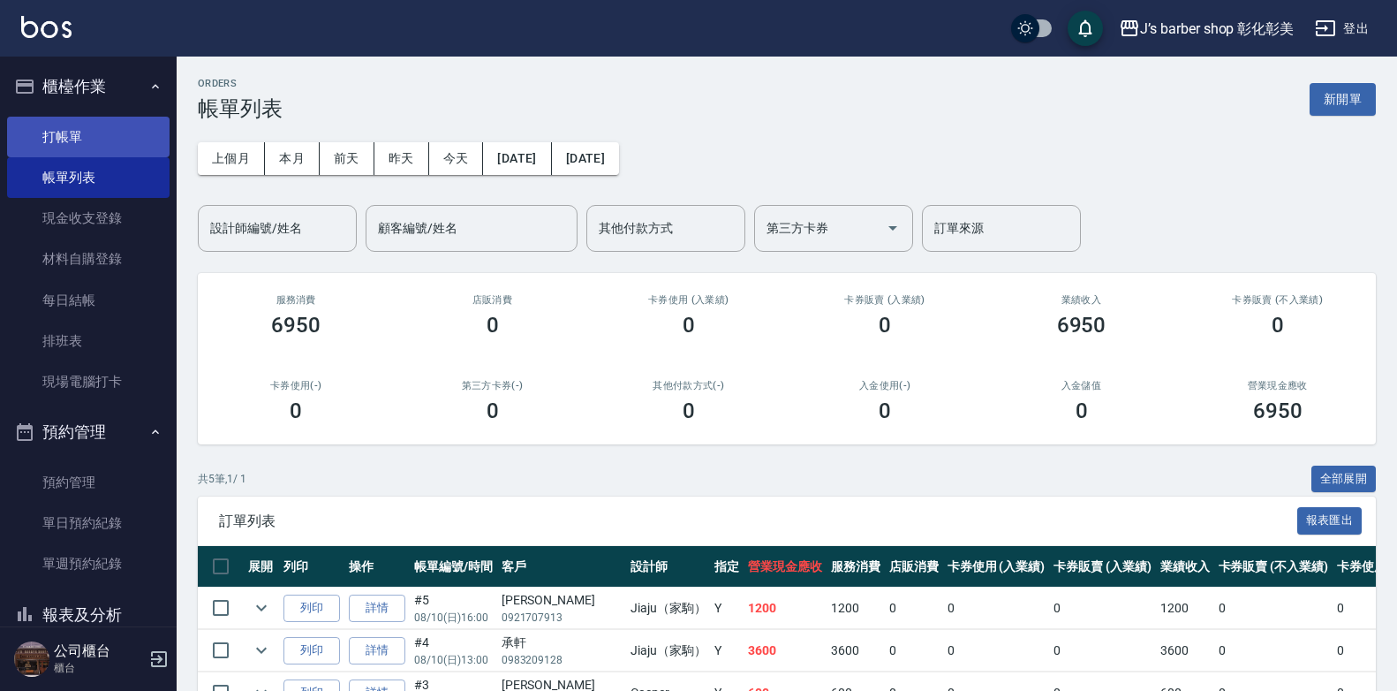
click at [128, 137] on link "打帳單" at bounding box center [88, 137] width 163 height 41
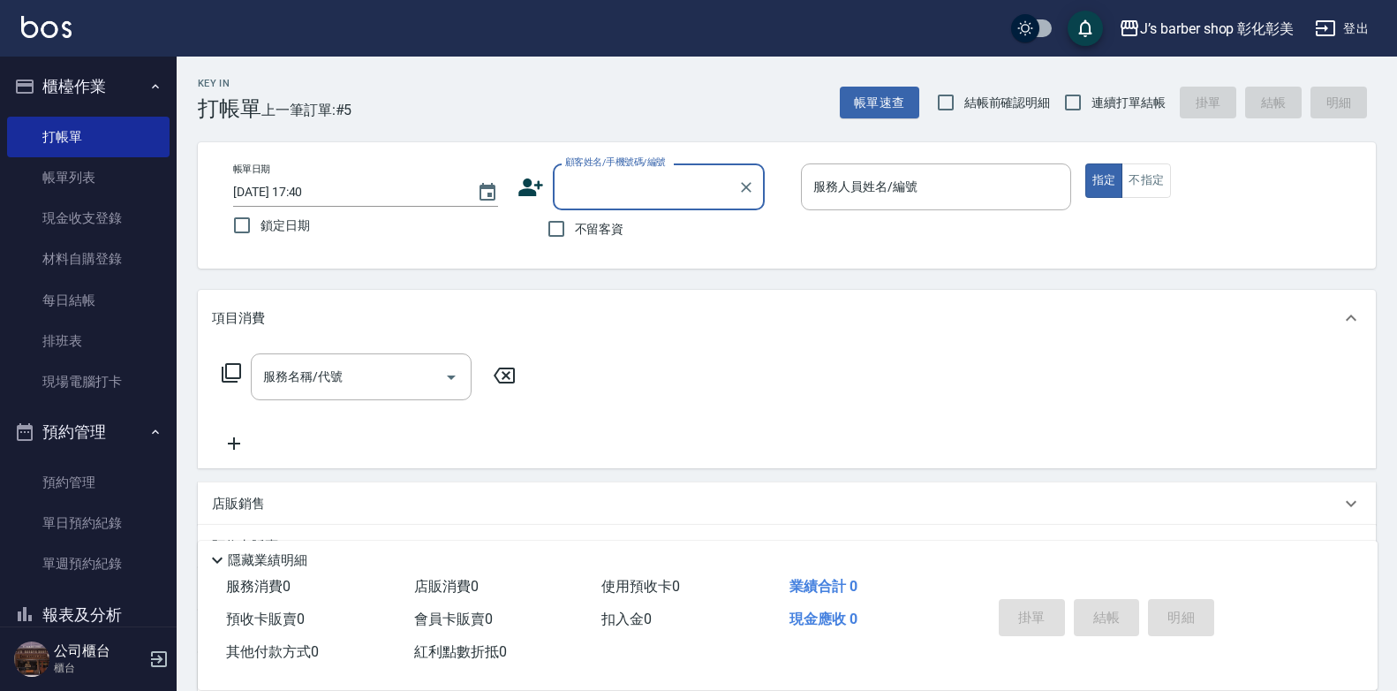
click at [526, 189] on icon at bounding box center [530, 187] width 25 height 18
click at [526, 189] on body "J’s barber shop 彰化彰美 登出 櫃檯作業 打帳單 帳單列表 現金收支登錄 材料自購登錄 每日結帳 排班表 現場電腦打卡 預約管理 預約管理 單…" at bounding box center [698, 432] width 1397 height 864
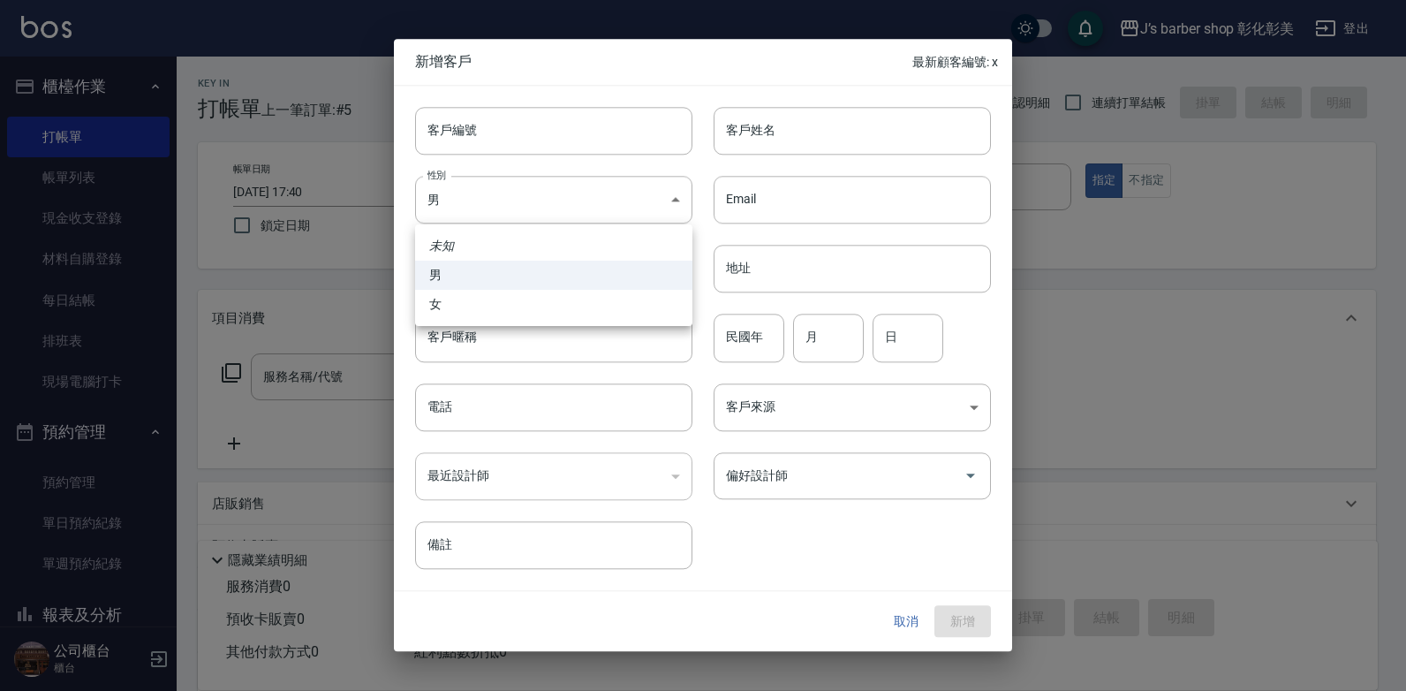
click at [738, 139] on div at bounding box center [703, 345] width 1406 height 691
click at [738, 139] on div "客戶姓名 客戶姓名" at bounding box center [852, 131] width 277 height 48
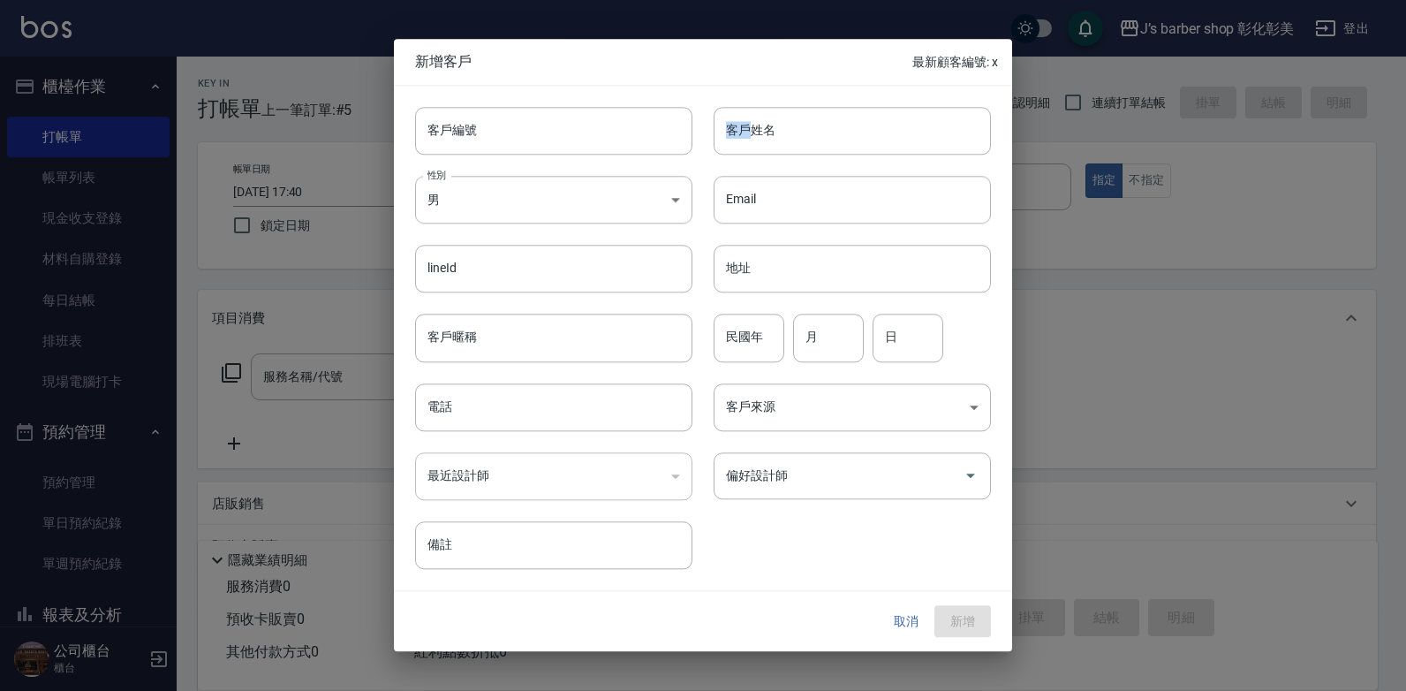
click at [738, 139] on div "客戶姓名 客戶姓名" at bounding box center [852, 131] width 277 height 48
click at [470, 414] on input "電話" at bounding box center [553, 407] width 277 height 48
click at [805, 126] on input "黃" at bounding box center [852, 131] width 277 height 48
type input "[PERSON_NAME]"
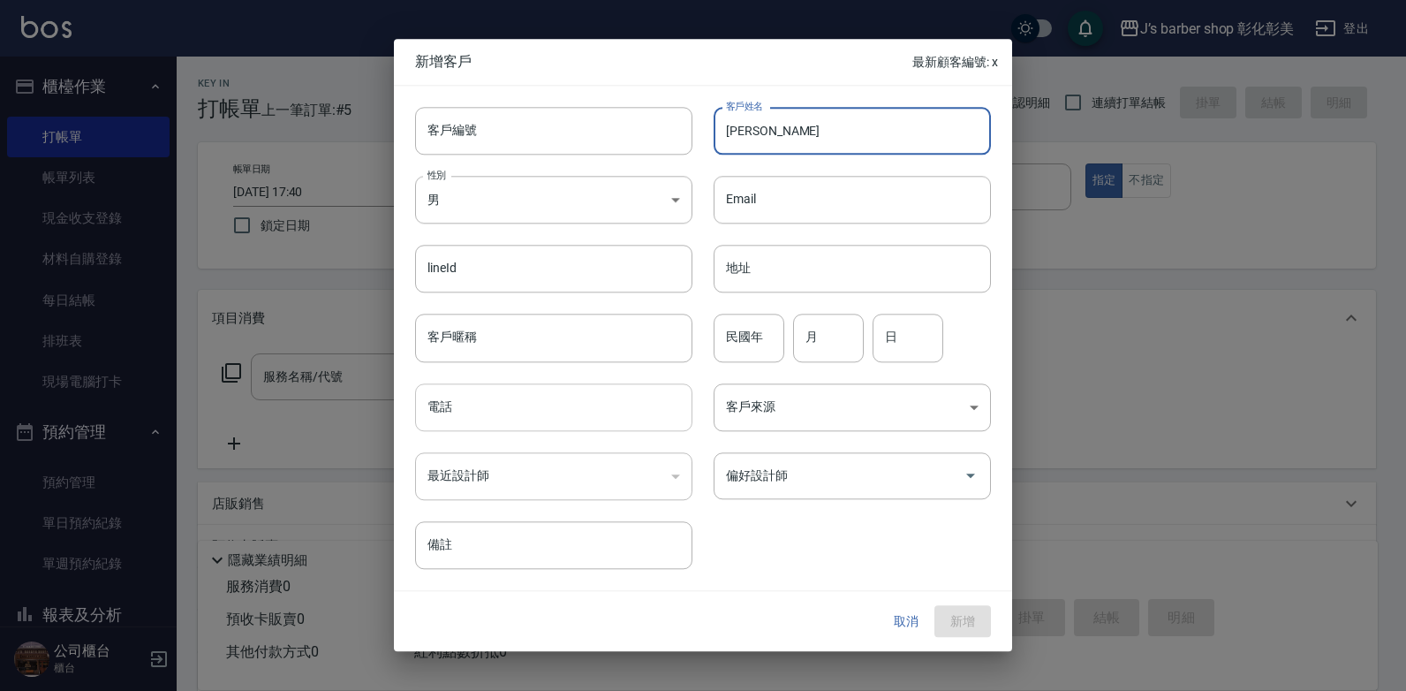
click at [539, 399] on input "電話" at bounding box center [553, 407] width 277 height 48
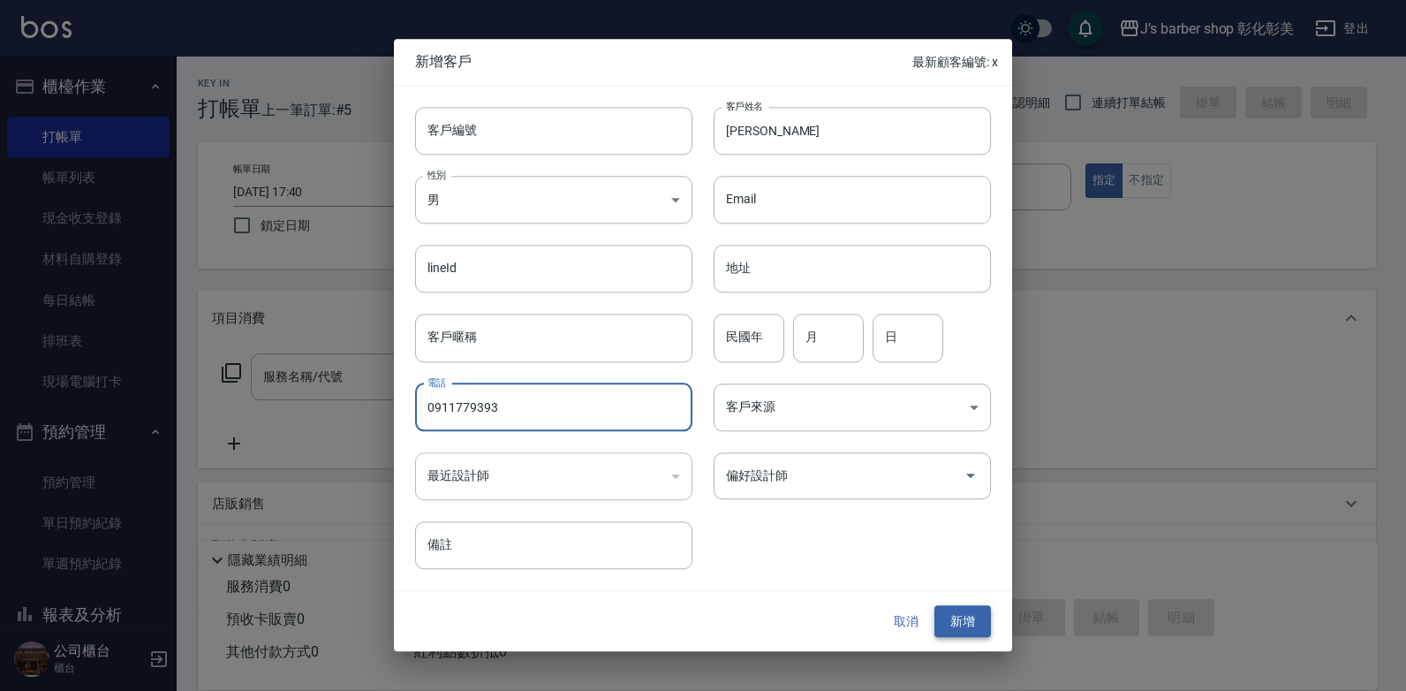
type input "0911779393"
click at [948, 617] on button "新增" at bounding box center [962, 621] width 57 height 33
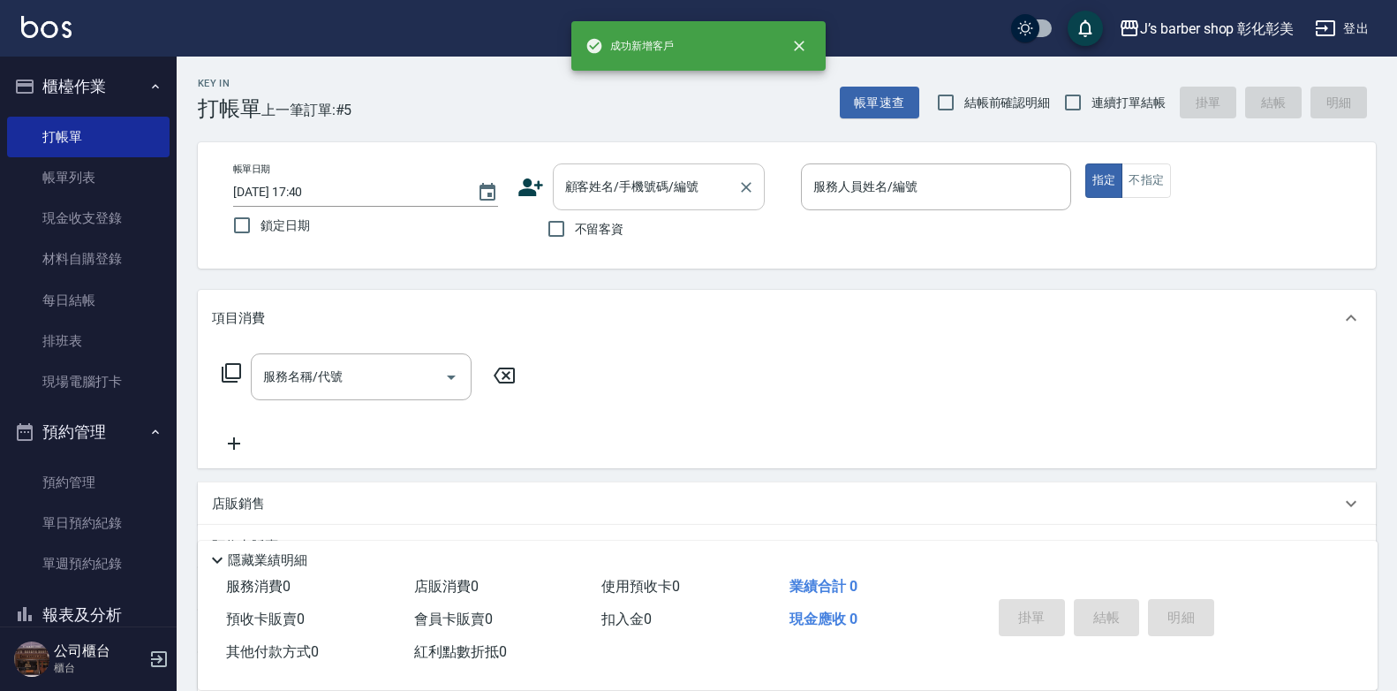
click at [619, 196] on input "顧客姓名/手機號碼/編號" at bounding box center [646, 186] width 170 height 31
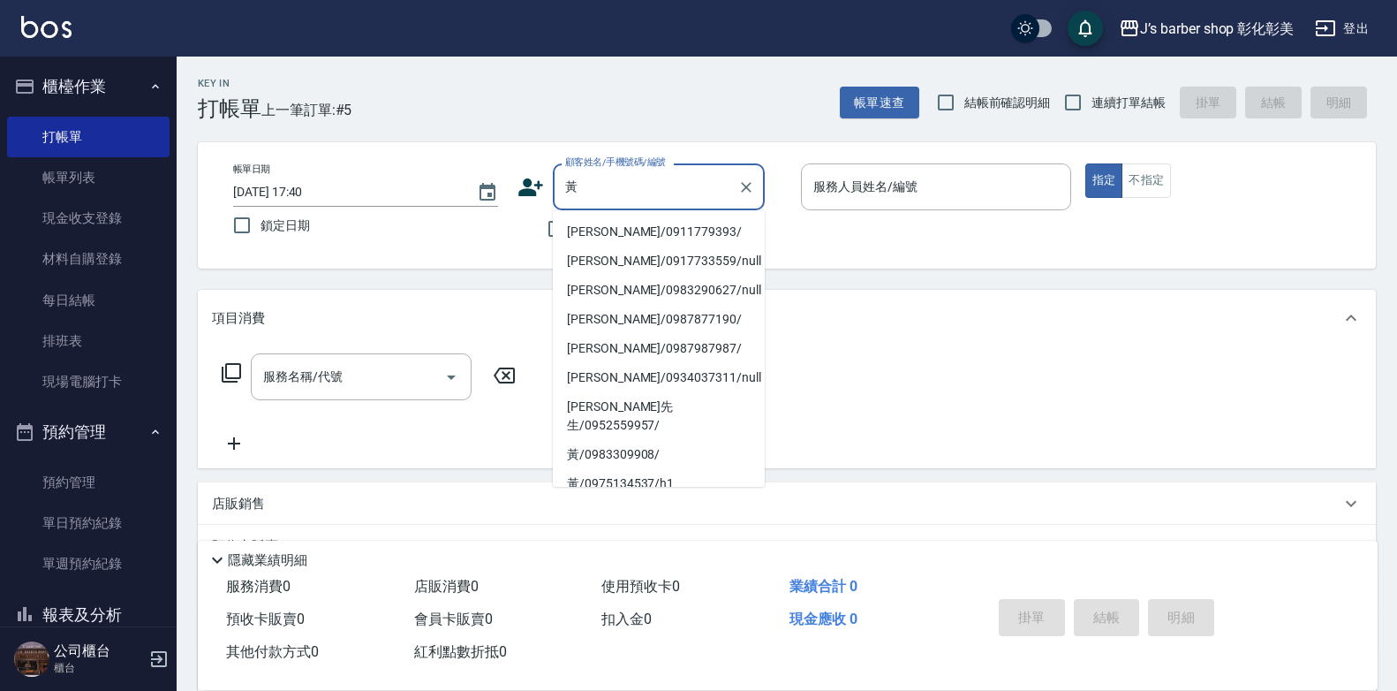
click at [662, 229] on li "[PERSON_NAME]/0911779393/" at bounding box center [659, 231] width 212 height 29
type input "[PERSON_NAME]/0911779393/"
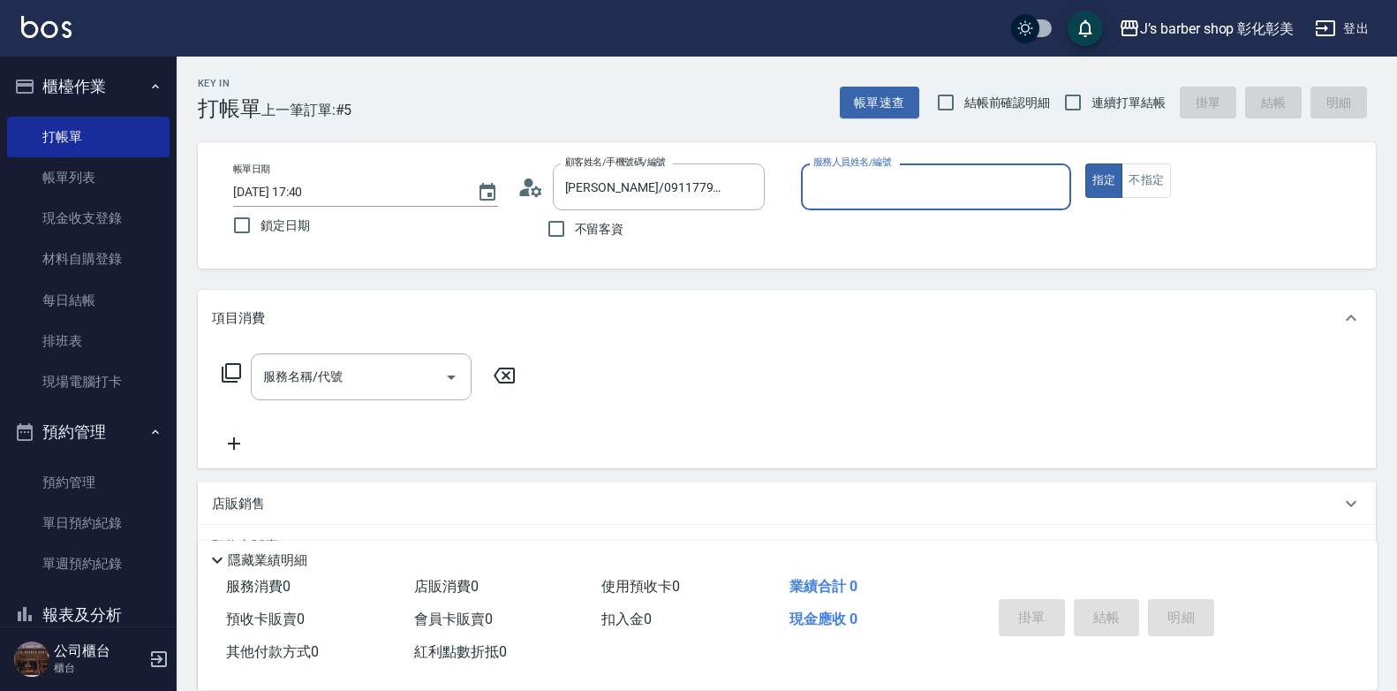
click at [937, 196] on input "服務人員姓名/編號" at bounding box center [936, 186] width 254 height 31
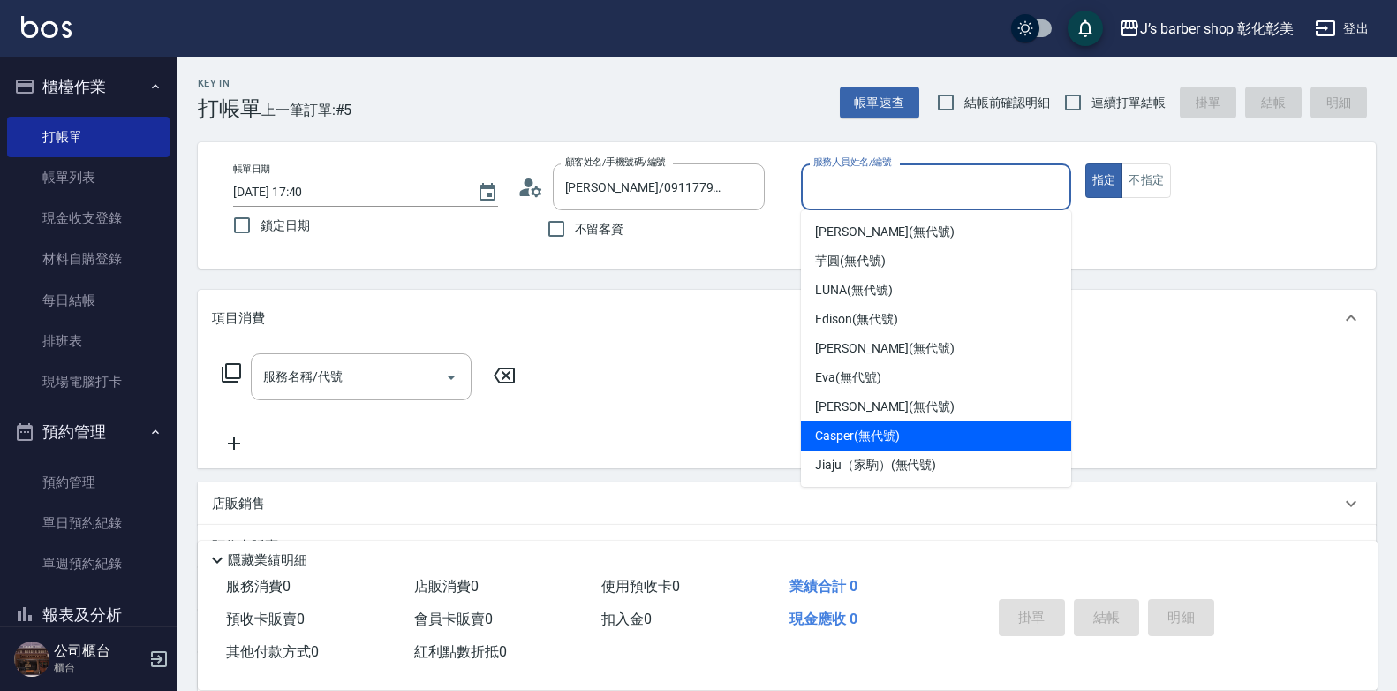
click at [911, 447] on div "Casper (無代號)" at bounding box center [936, 435] width 270 height 29
type input "Casper(無代號)"
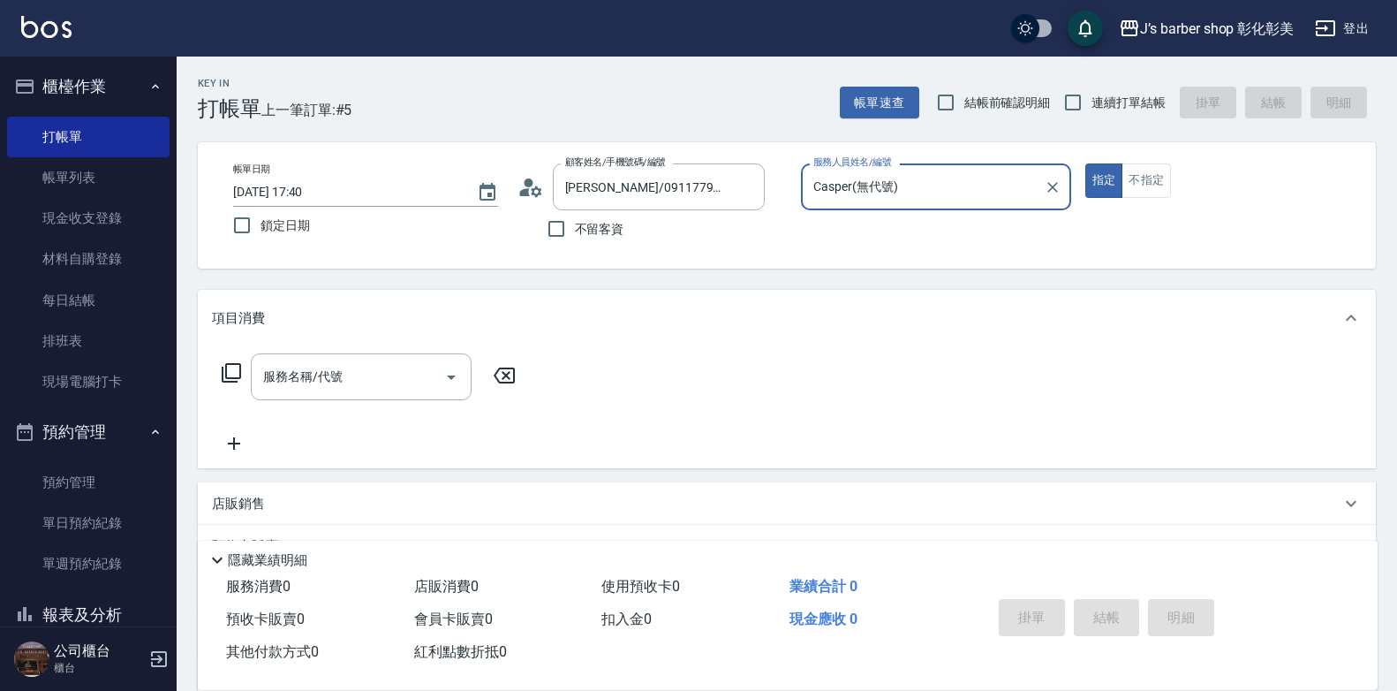
click at [291, 385] on div "服務名稱/代號 服務名稱/代號" at bounding box center [361, 376] width 221 height 47
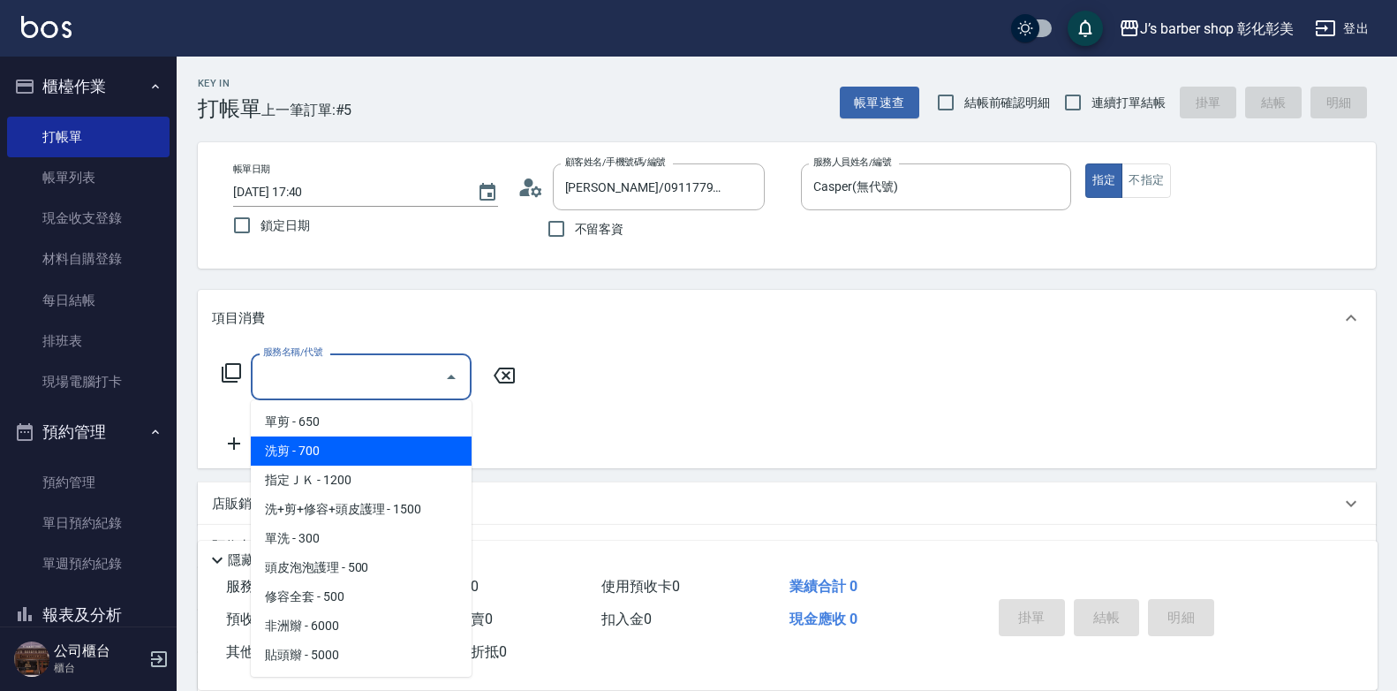
click at [338, 461] on span "洗剪 - 700" at bounding box center [361, 450] width 221 height 29
type input "洗剪(101)"
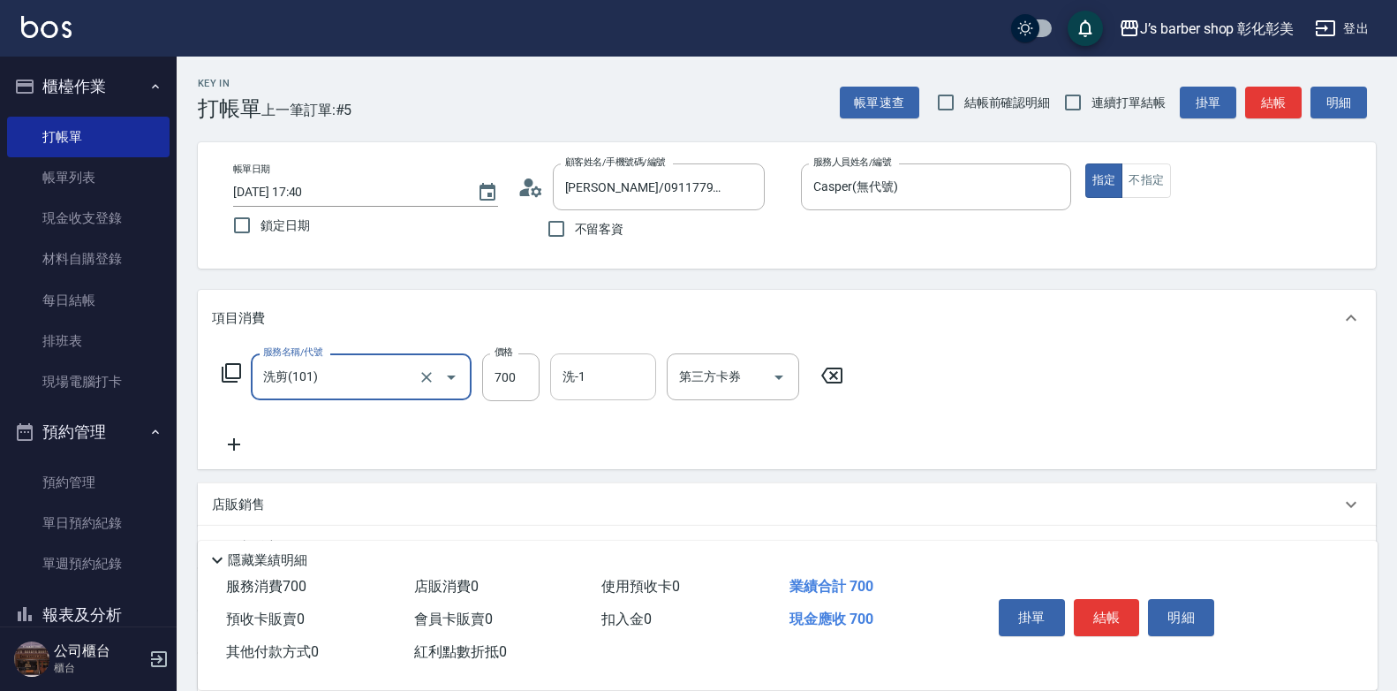
click at [575, 371] on div "洗-1 洗-1" at bounding box center [603, 376] width 106 height 47
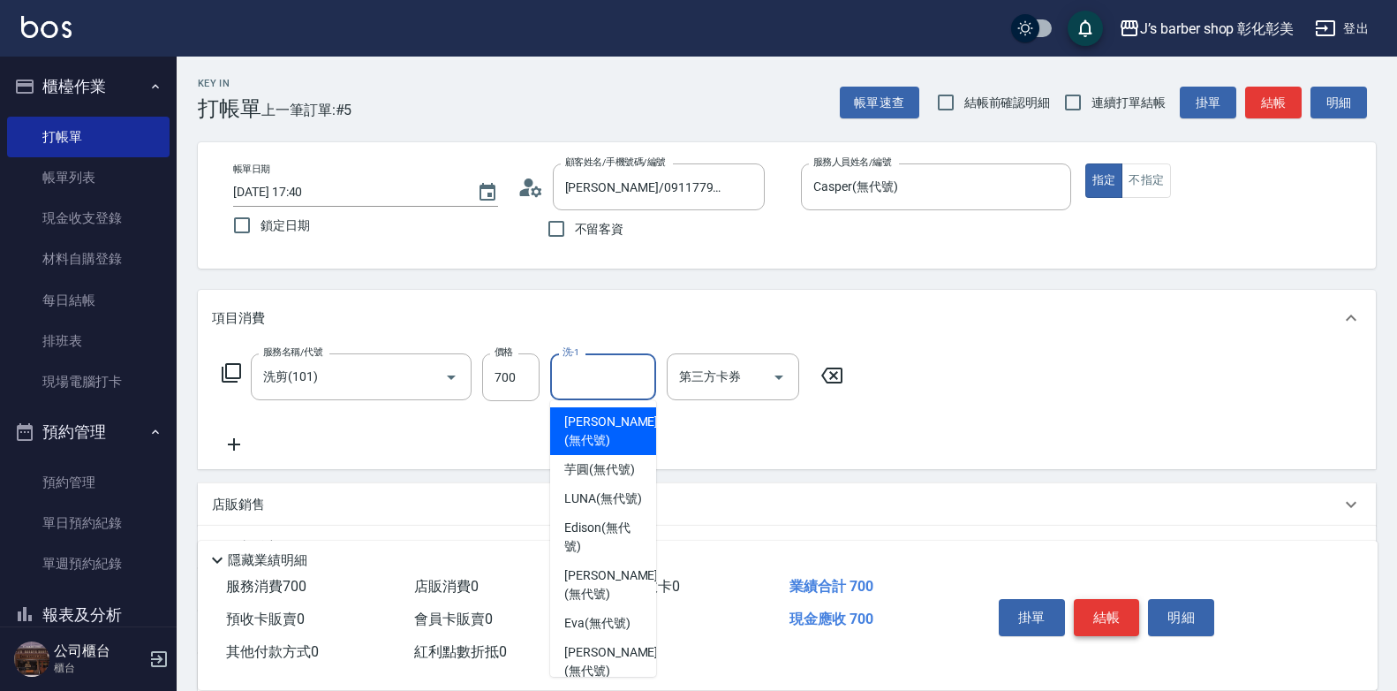
click at [1108, 605] on button "結帳" at bounding box center [1107, 617] width 66 height 37
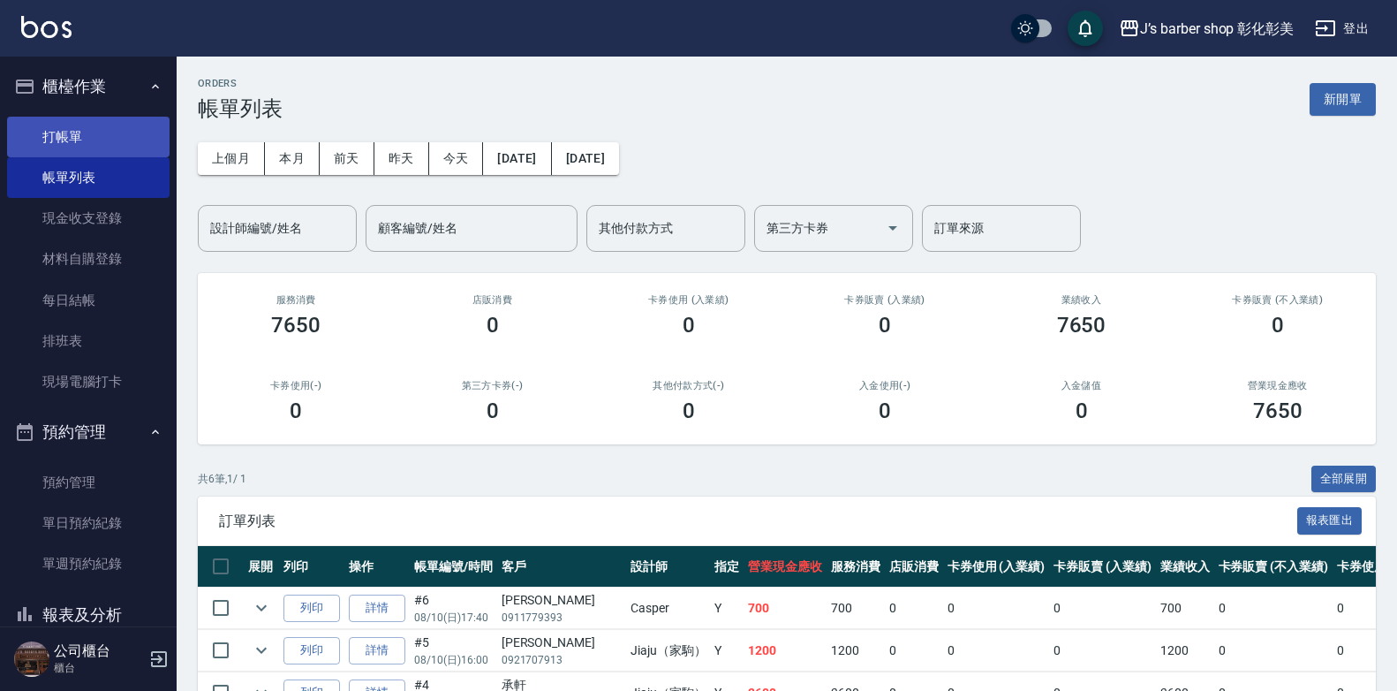
click at [62, 130] on link "打帳單" at bounding box center [88, 137] width 163 height 41
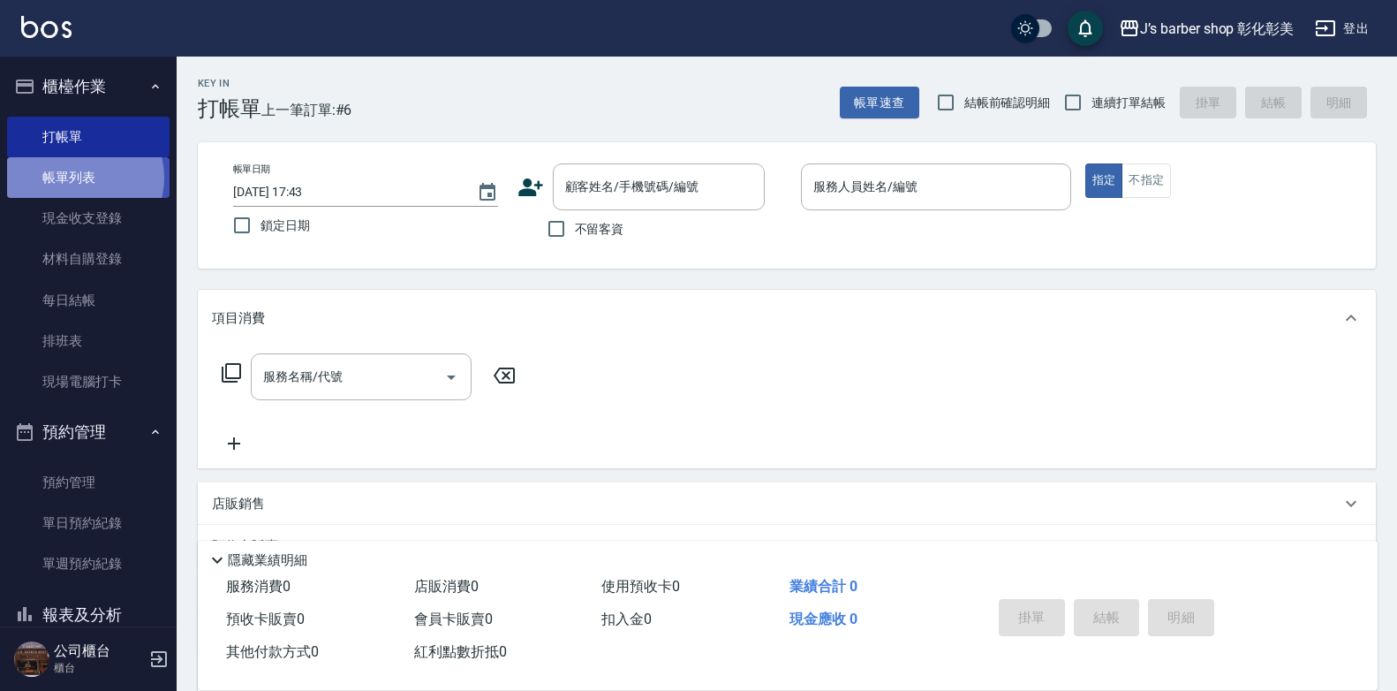
click at [77, 178] on link "帳單列表" at bounding box center [88, 177] width 163 height 41
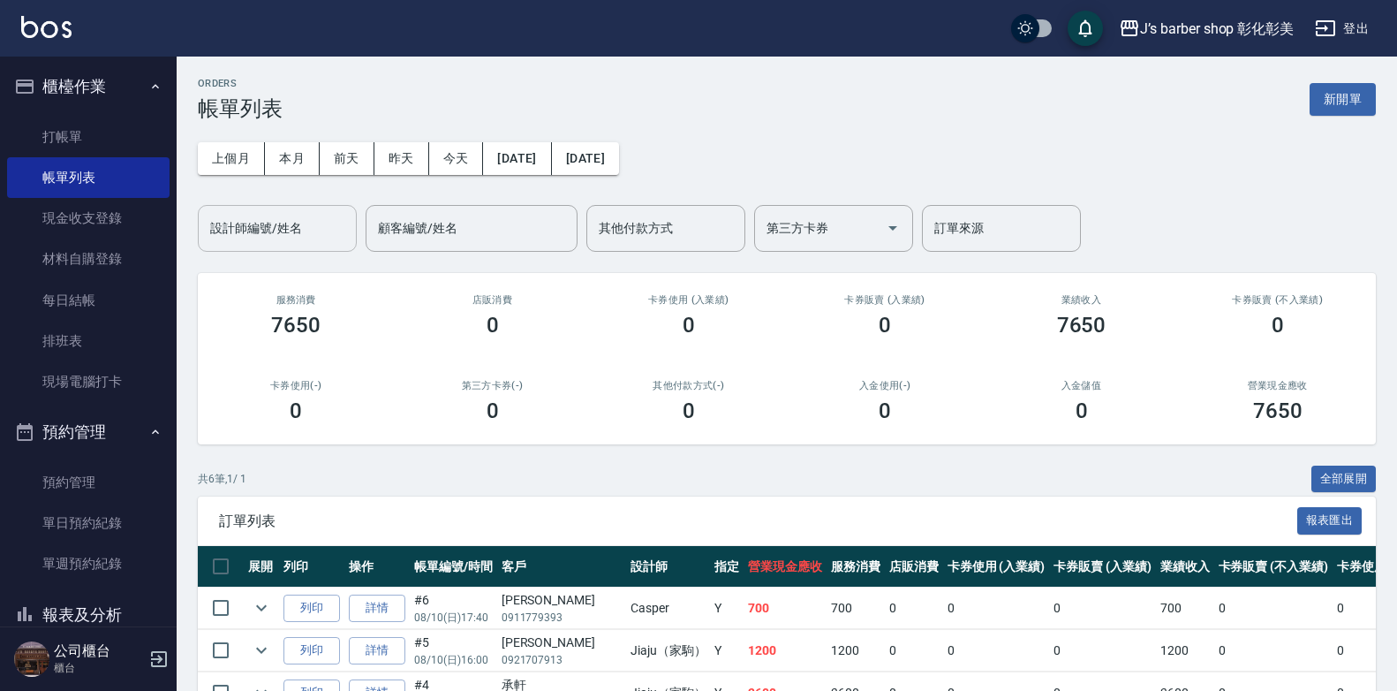
click at [286, 235] on div "設計師編號/姓名 設計師編號/姓名" at bounding box center [277, 228] width 159 height 47
click at [286, 234] on input "設計師編號/姓名" at bounding box center [277, 228] width 143 height 31
click at [263, 241] on input "設計師編號/姓名" at bounding box center [277, 228] width 143 height 31
click at [249, 239] on input "設計師編號/姓名" at bounding box center [277, 228] width 143 height 31
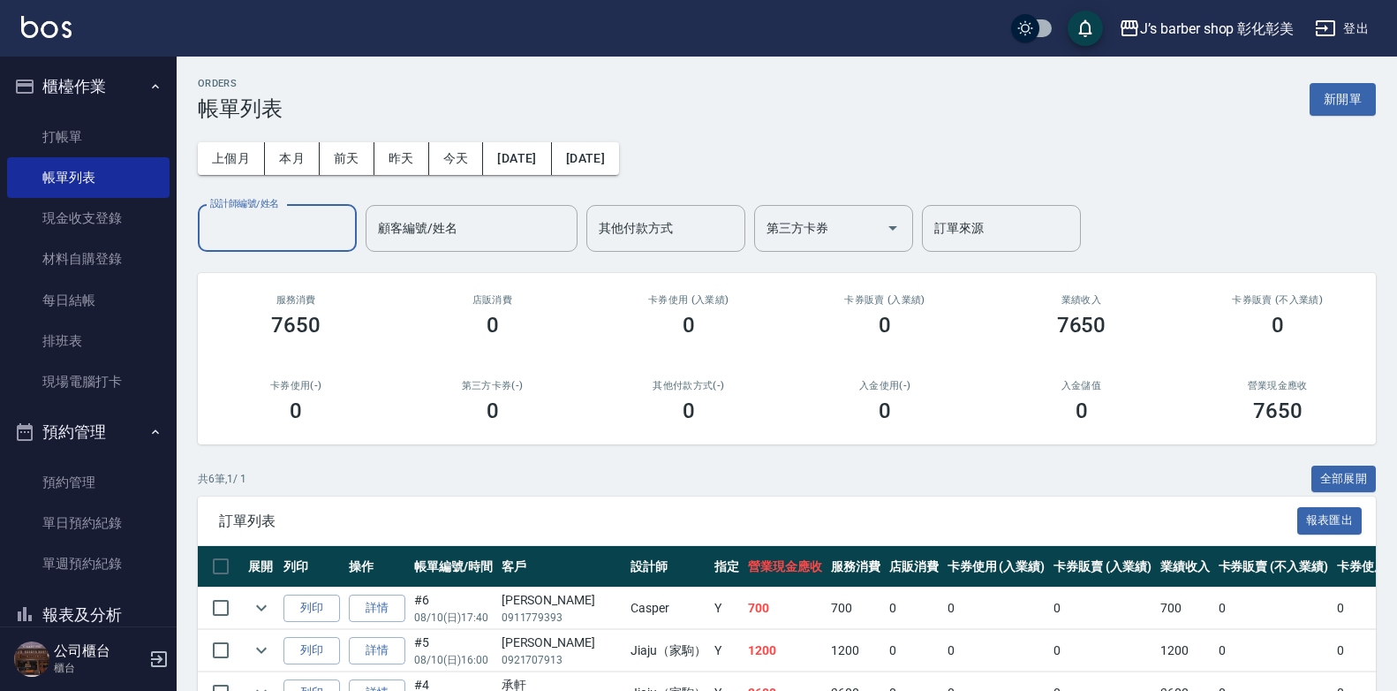
click at [249, 239] on input "設計師編號/姓名" at bounding box center [277, 228] width 143 height 31
click at [237, 235] on input "設計師編號/姓名" at bounding box center [277, 228] width 143 height 31
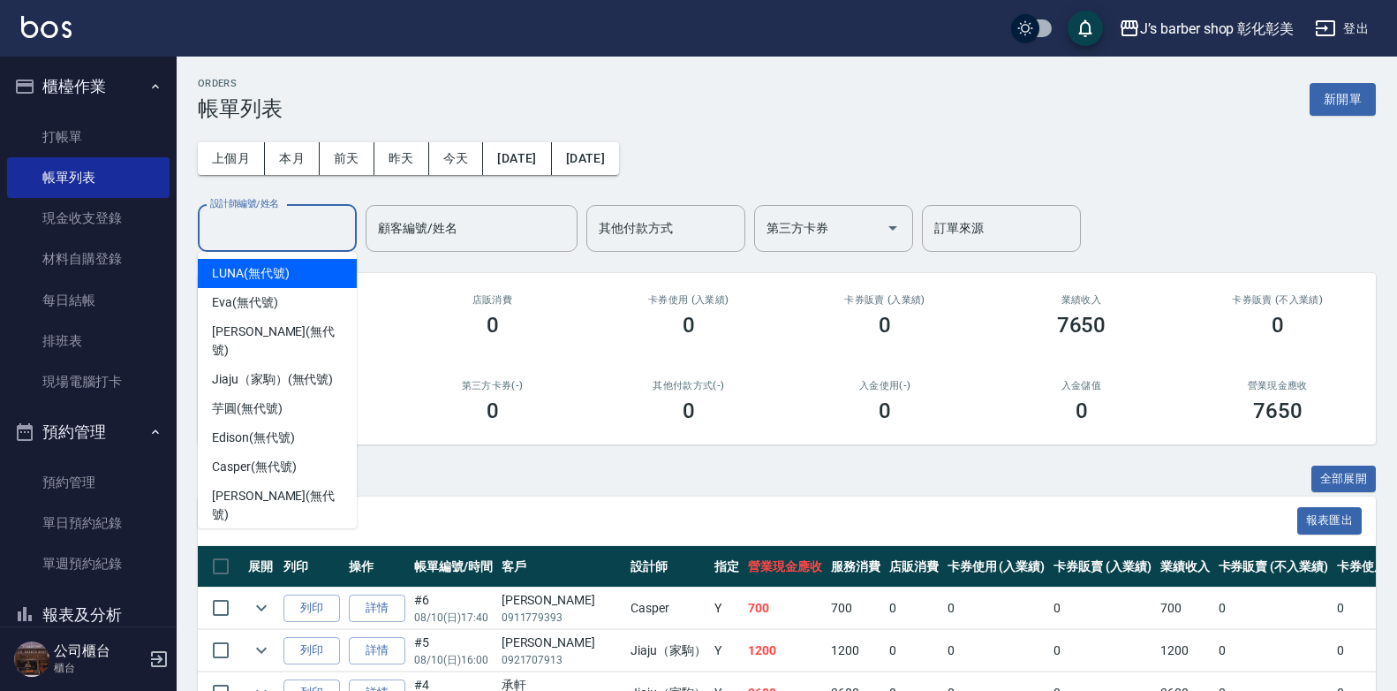
click at [237, 235] on input "設計師編號/姓名" at bounding box center [277, 228] width 143 height 31
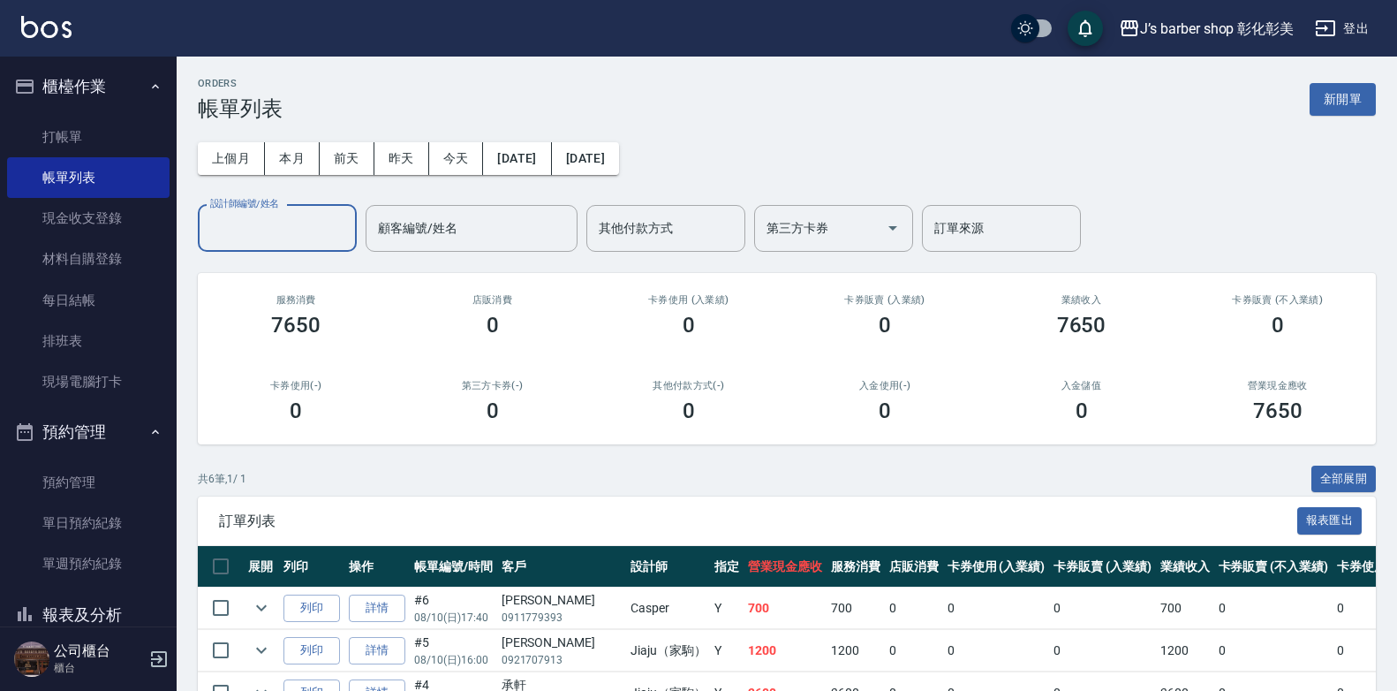
click at [222, 231] on input "設計師編號/姓名" at bounding box center [277, 228] width 143 height 31
click at [209, 233] on input "設計師編號/姓名" at bounding box center [277, 228] width 143 height 31
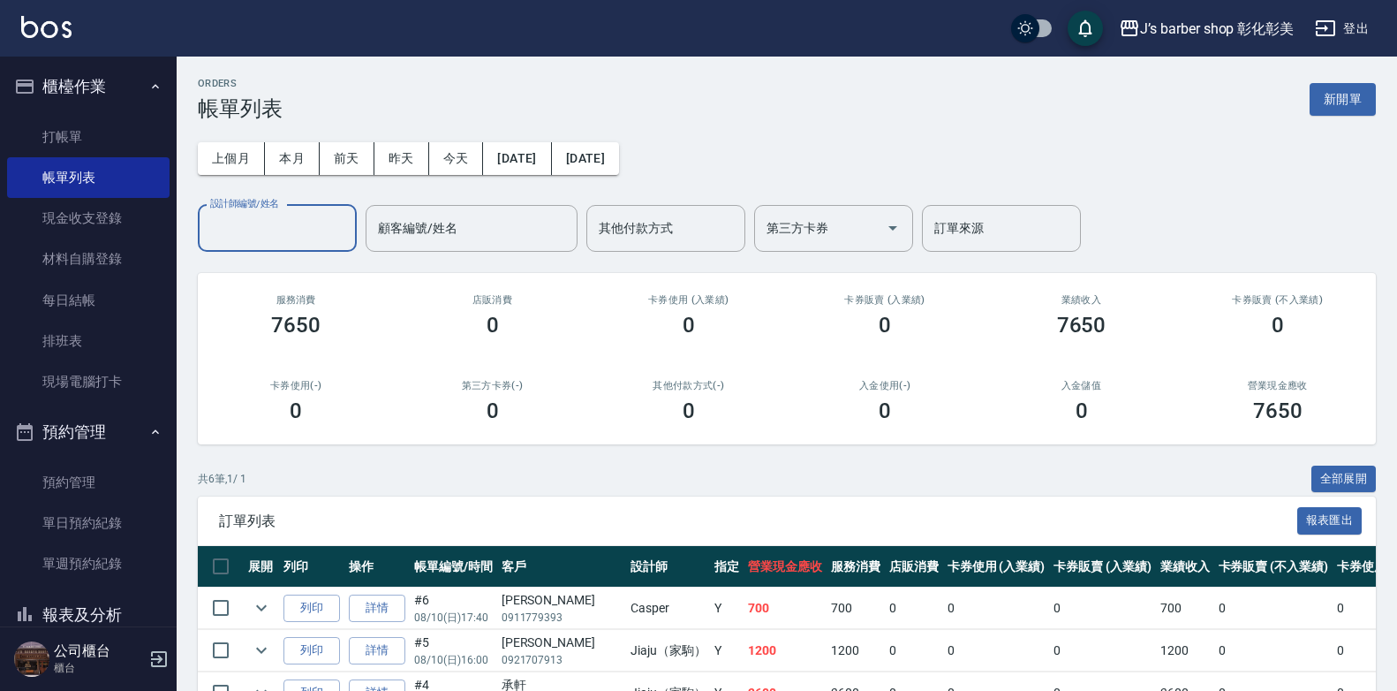
click at [211, 230] on input "設計師編號/姓名" at bounding box center [277, 228] width 143 height 31
click at [212, 229] on input "設計師編號/姓名" at bounding box center [277, 228] width 143 height 31
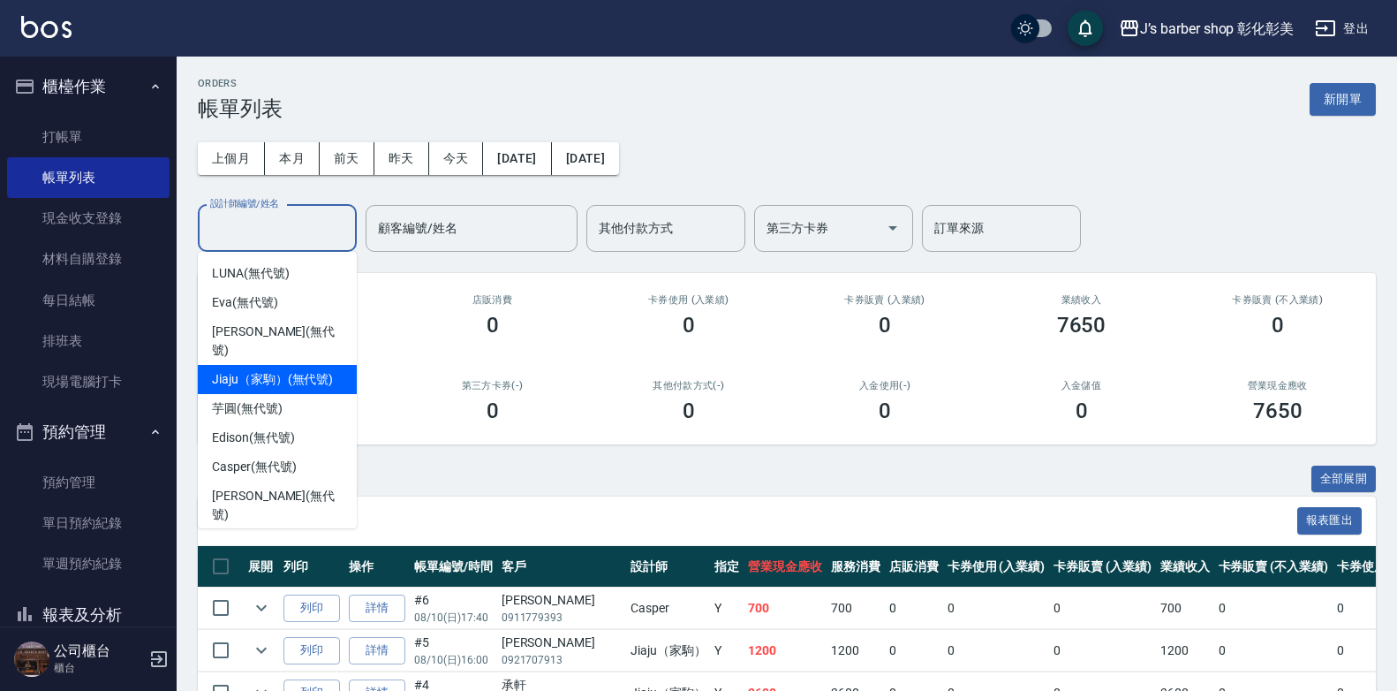
click at [223, 370] on span "Jiaju（家駒） (無代號)" at bounding box center [272, 379] width 121 height 19
type input "Jiaju（家駒）(無代號)"
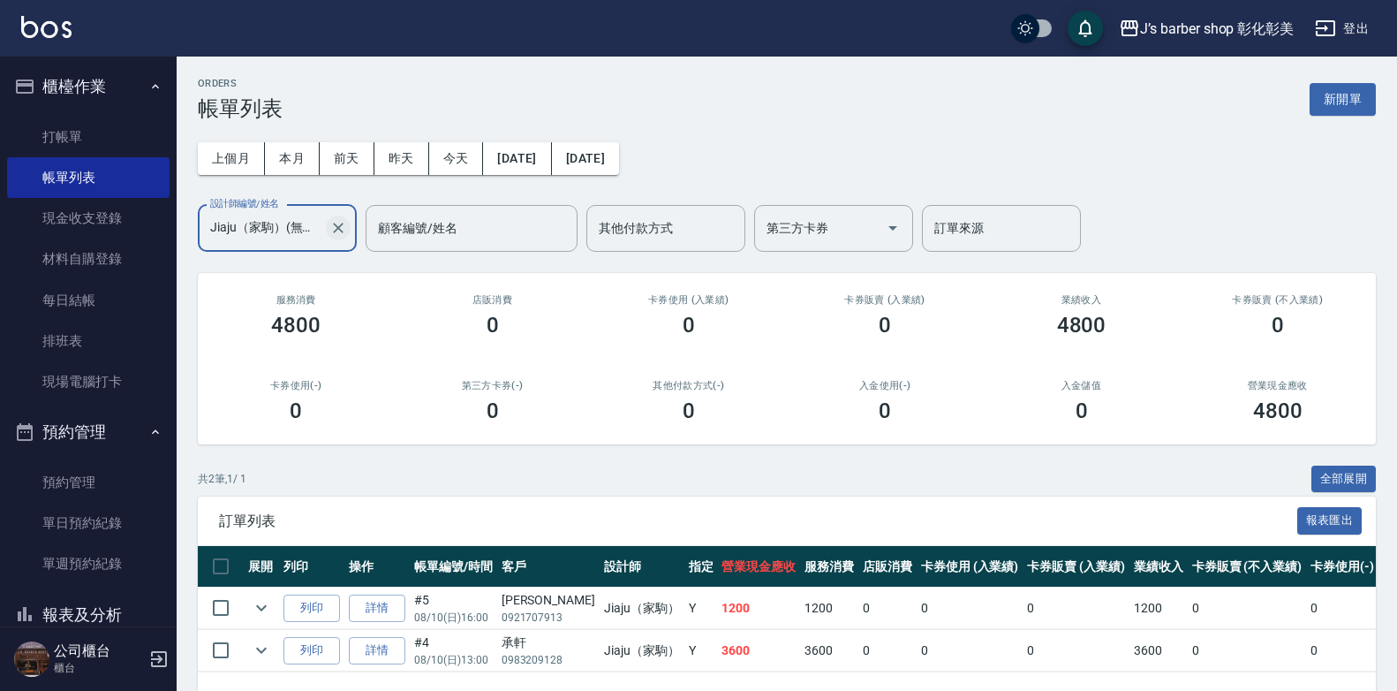
click at [339, 233] on icon "Clear" at bounding box center [338, 228] width 18 height 18
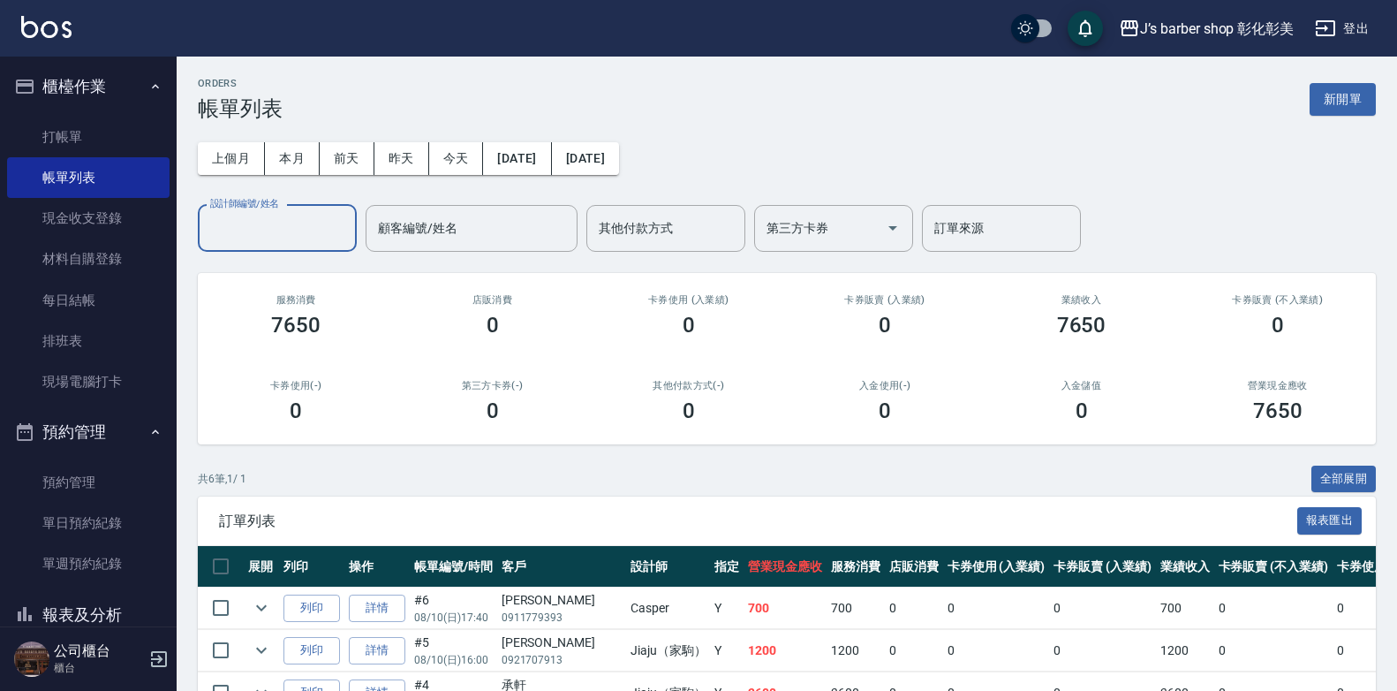
click at [300, 218] on input "設計師編號/姓名" at bounding box center [277, 228] width 143 height 31
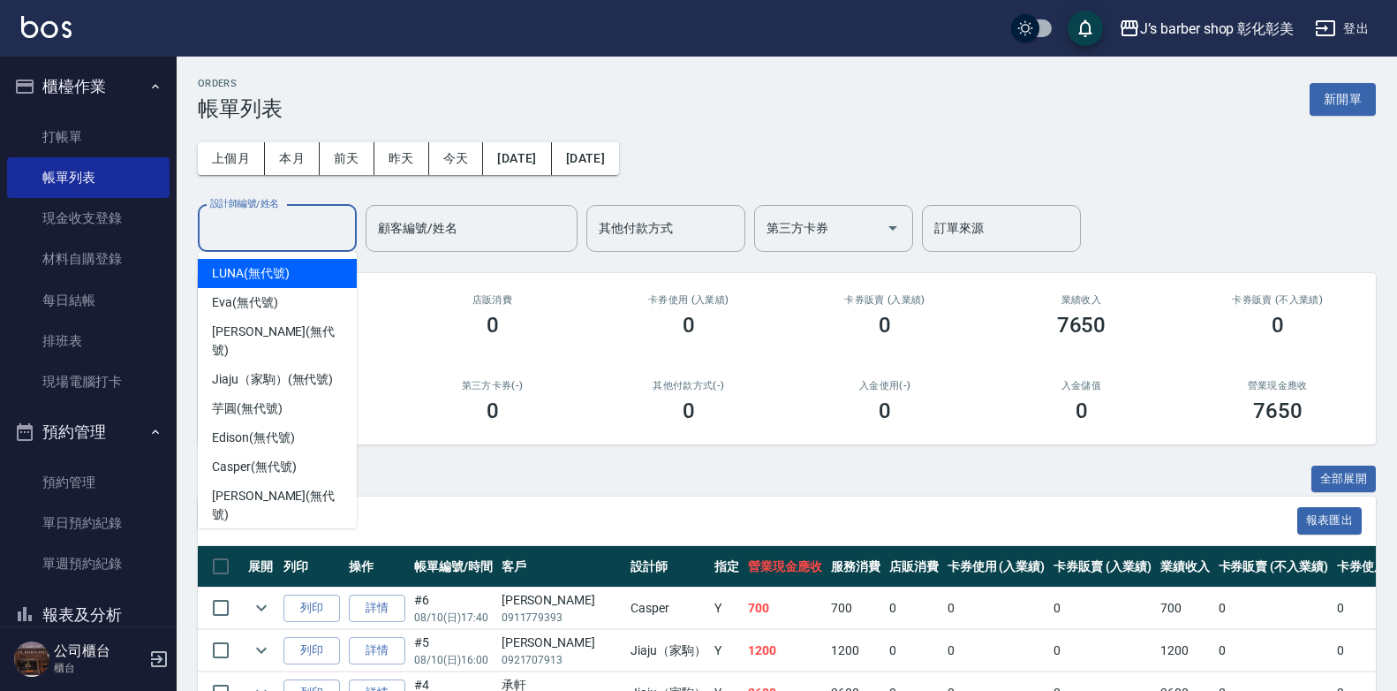
click at [300, 218] on input "設計師編號/姓名" at bounding box center [277, 228] width 143 height 31
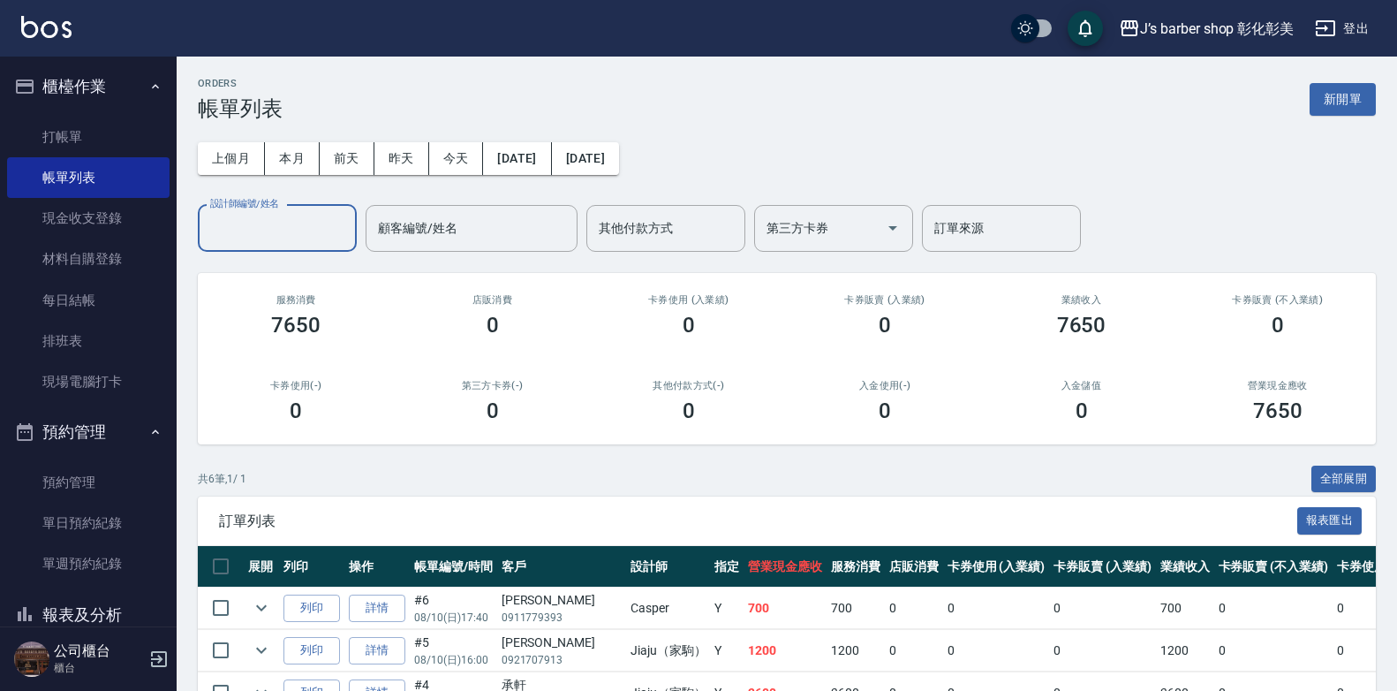
click at [279, 209] on div "設計師編號/姓名" at bounding box center [277, 228] width 159 height 47
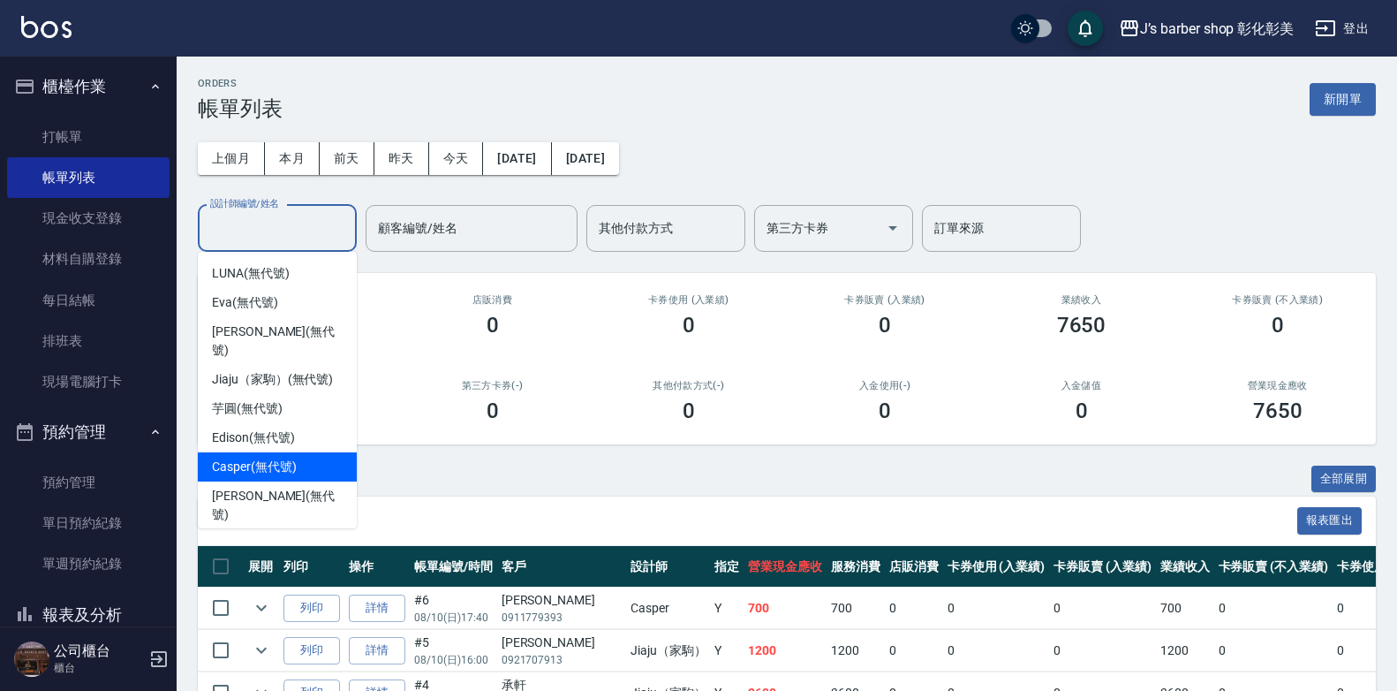
click at [288, 458] on span "Casper (無代號)" at bounding box center [254, 467] width 84 height 19
type input "Casper(無代號)"
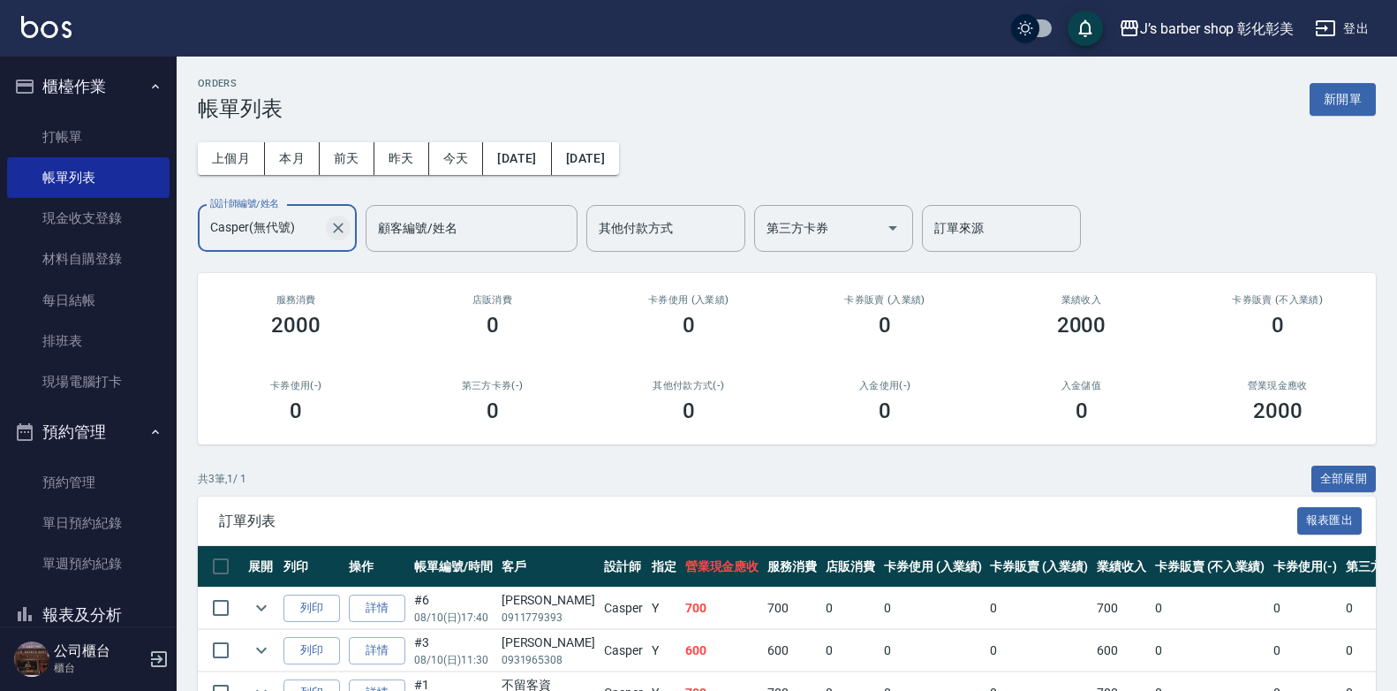
click at [348, 226] on button "Clear" at bounding box center [338, 228] width 25 height 25
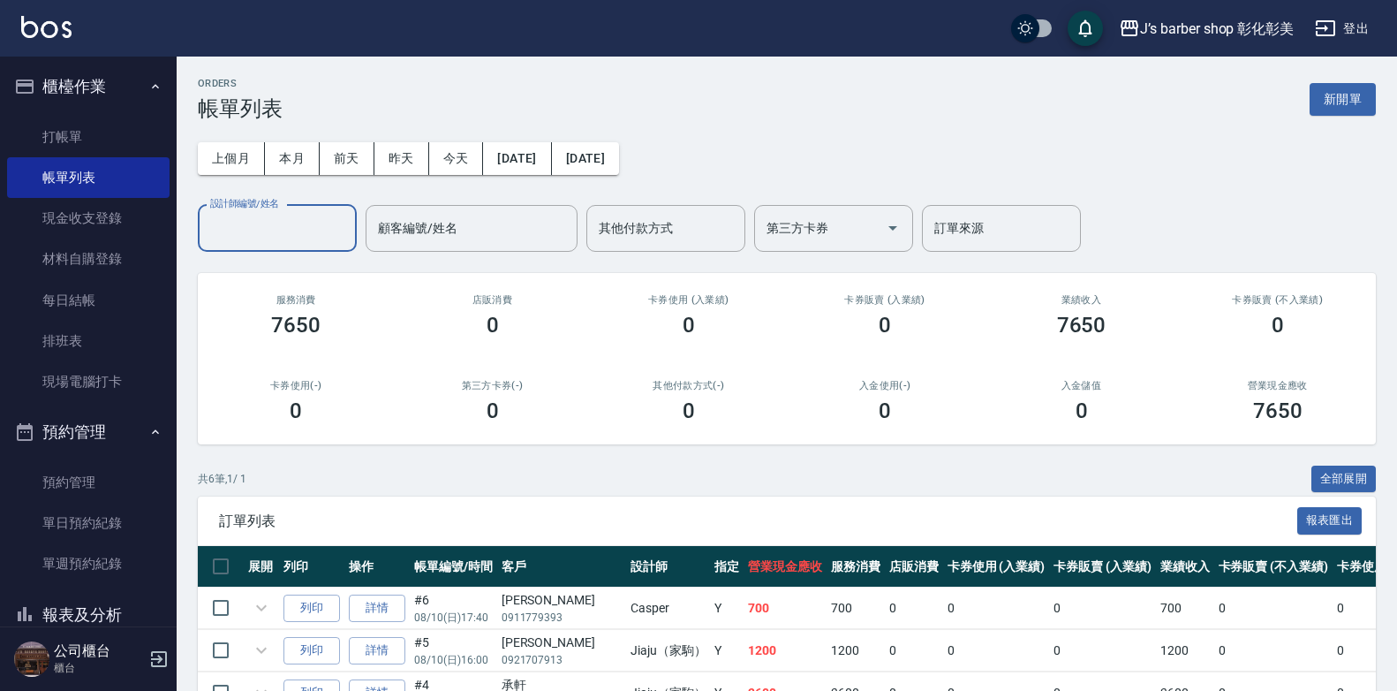
click at [302, 225] on input "設計師編號/姓名" at bounding box center [277, 228] width 143 height 31
click at [299, 231] on input "設計師編號/姓名" at bounding box center [277, 228] width 143 height 31
click at [279, 223] on input "設計師編號/姓名" at bounding box center [277, 228] width 143 height 31
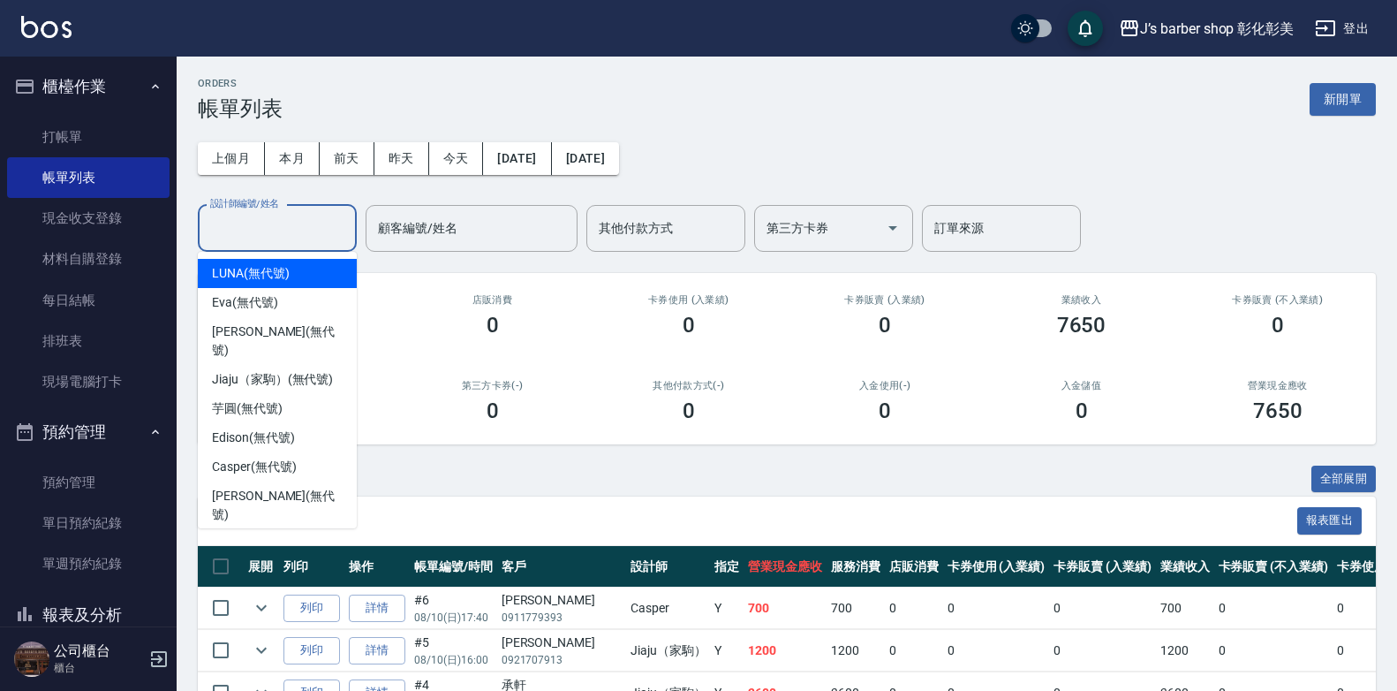
click at [277, 276] on span "LUNA (無代號)" at bounding box center [251, 273] width 78 height 19
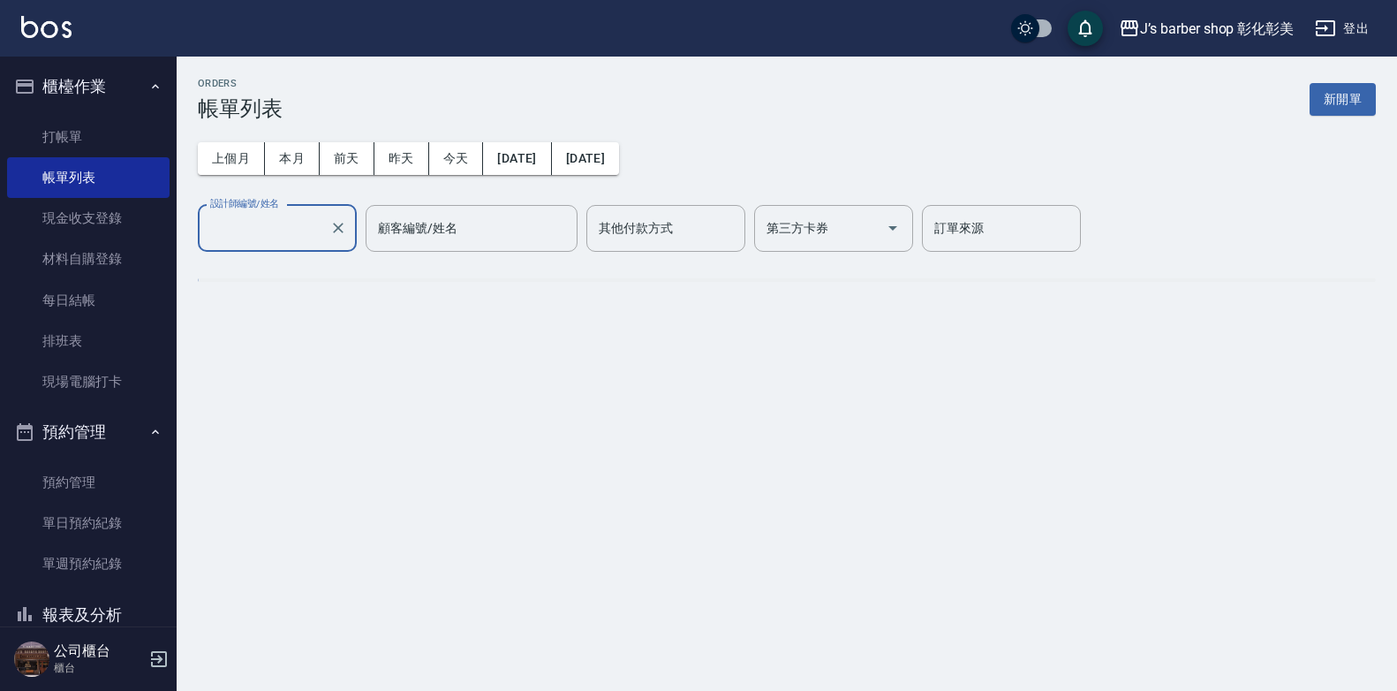
type input "LUNA(無代號)"
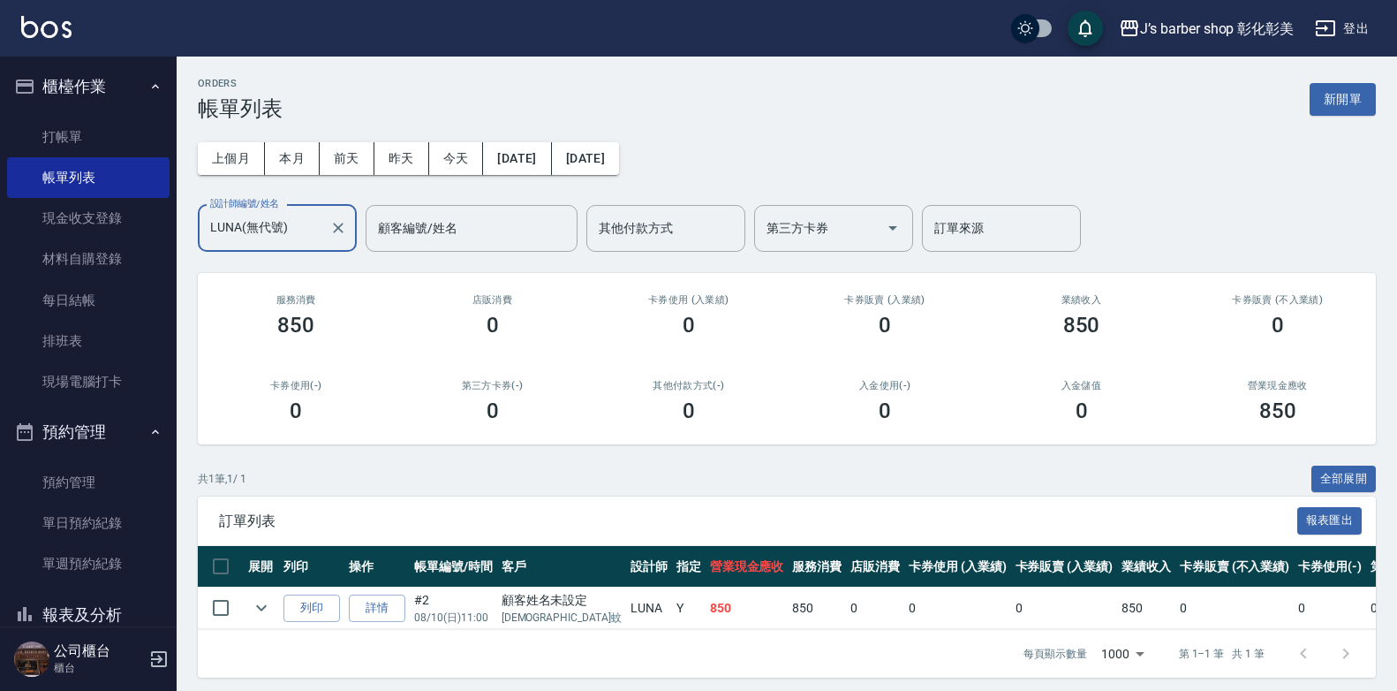
scroll to position [21, 0]
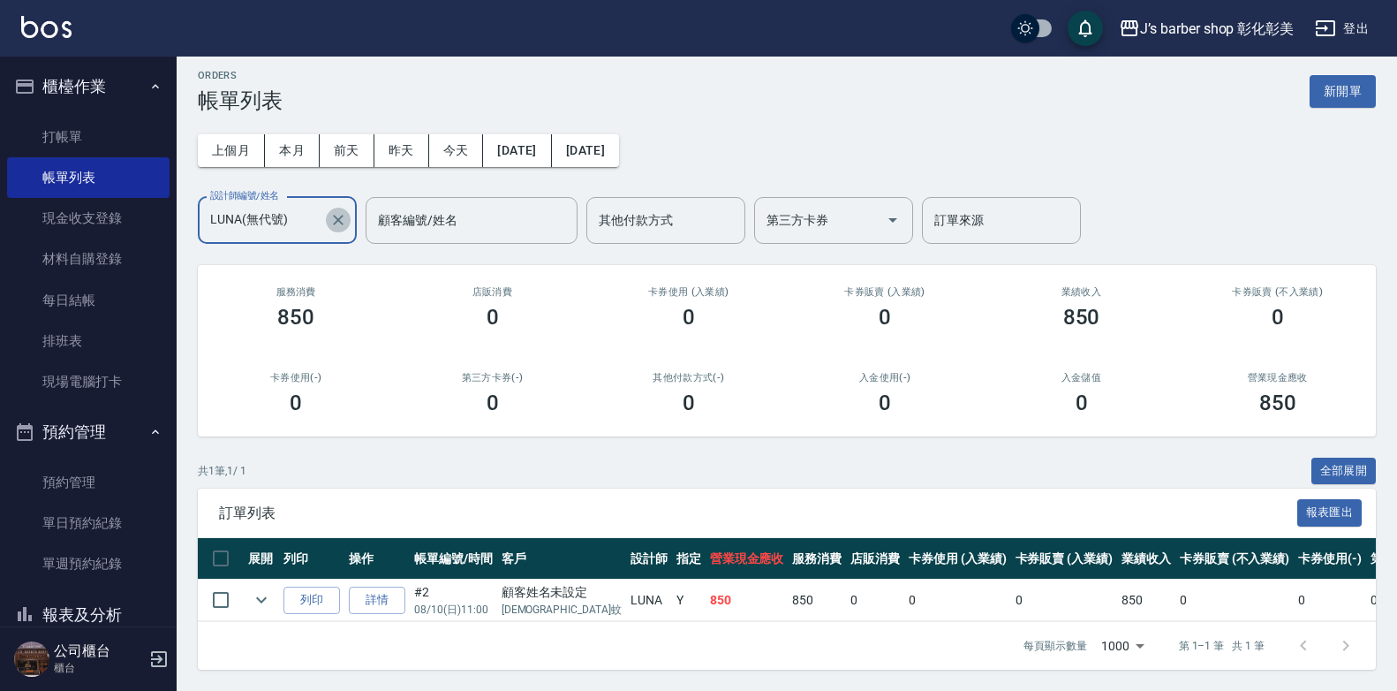
click at [335, 211] on icon "Clear" at bounding box center [338, 220] width 18 height 18
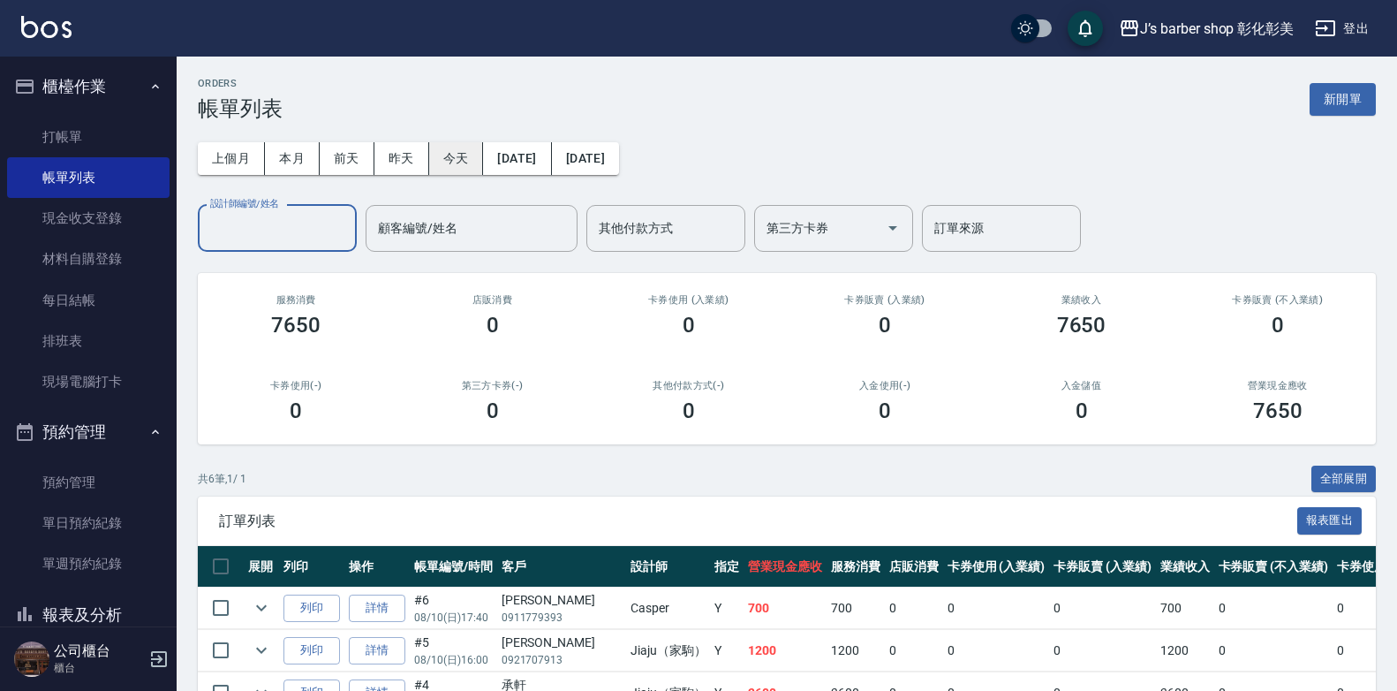
click at [451, 152] on button "今天" at bounding box center [456, 158] width 55 height 33
click at [300, 218] on input "設計師編號/姓名" at bounding box center [277, 228] width 143 height 31
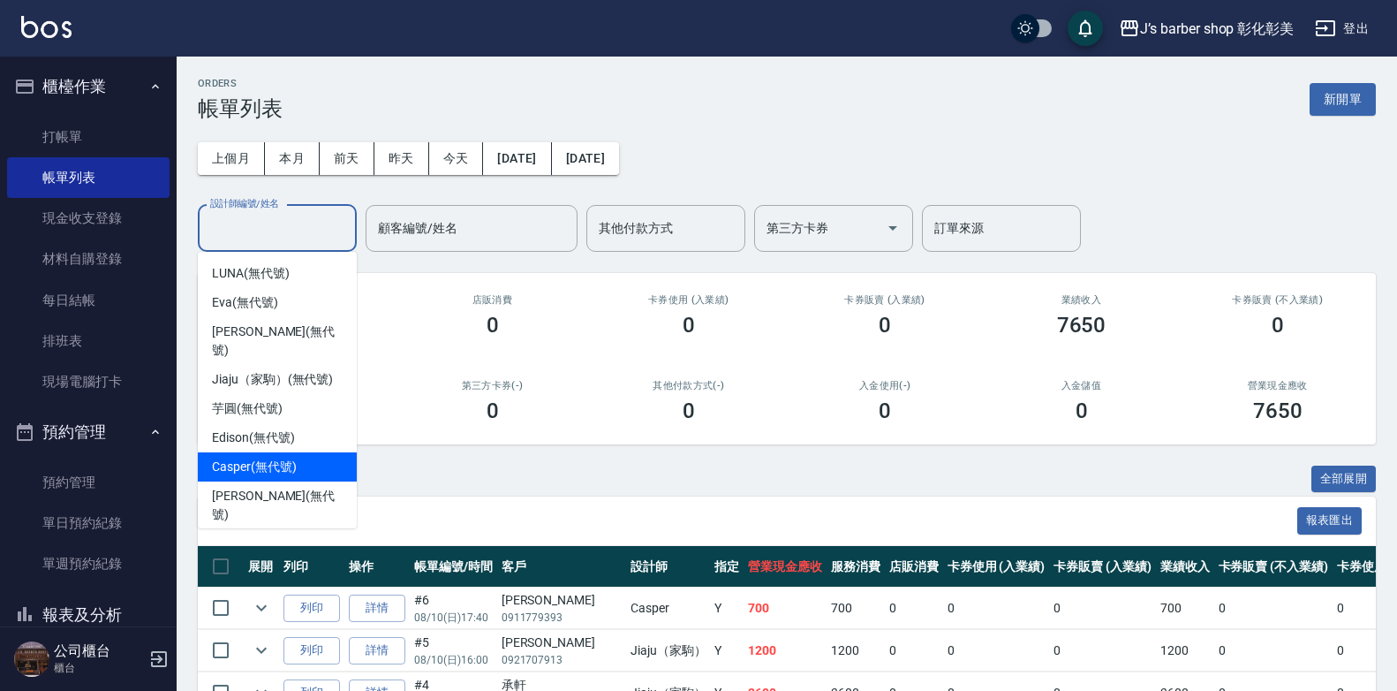
click at [295, 458] on span "Casper (無代號)" at bounding box center [254, 467] width 84 height 19
type input "Casper(無代號)"
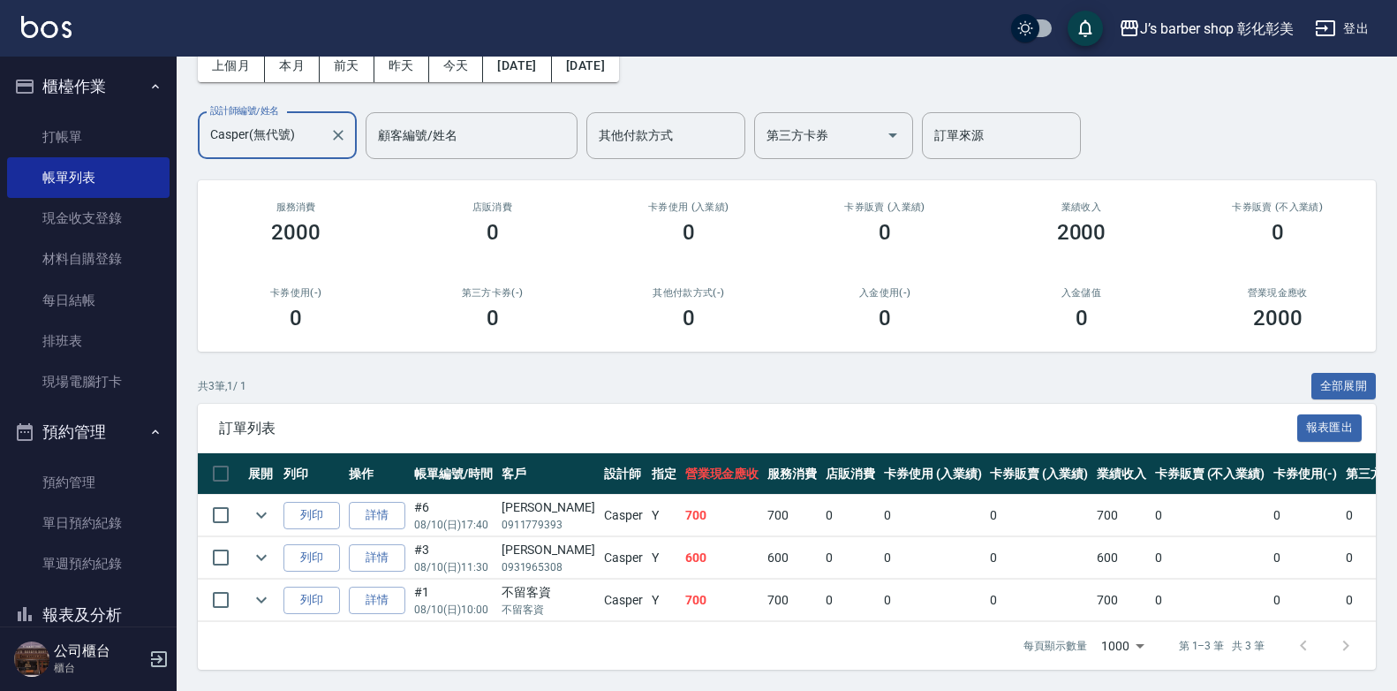
scroll to position [106, 0]
click at [110, 134] on link "打帳單" at bounding box center [88, 137] width 163 height 41
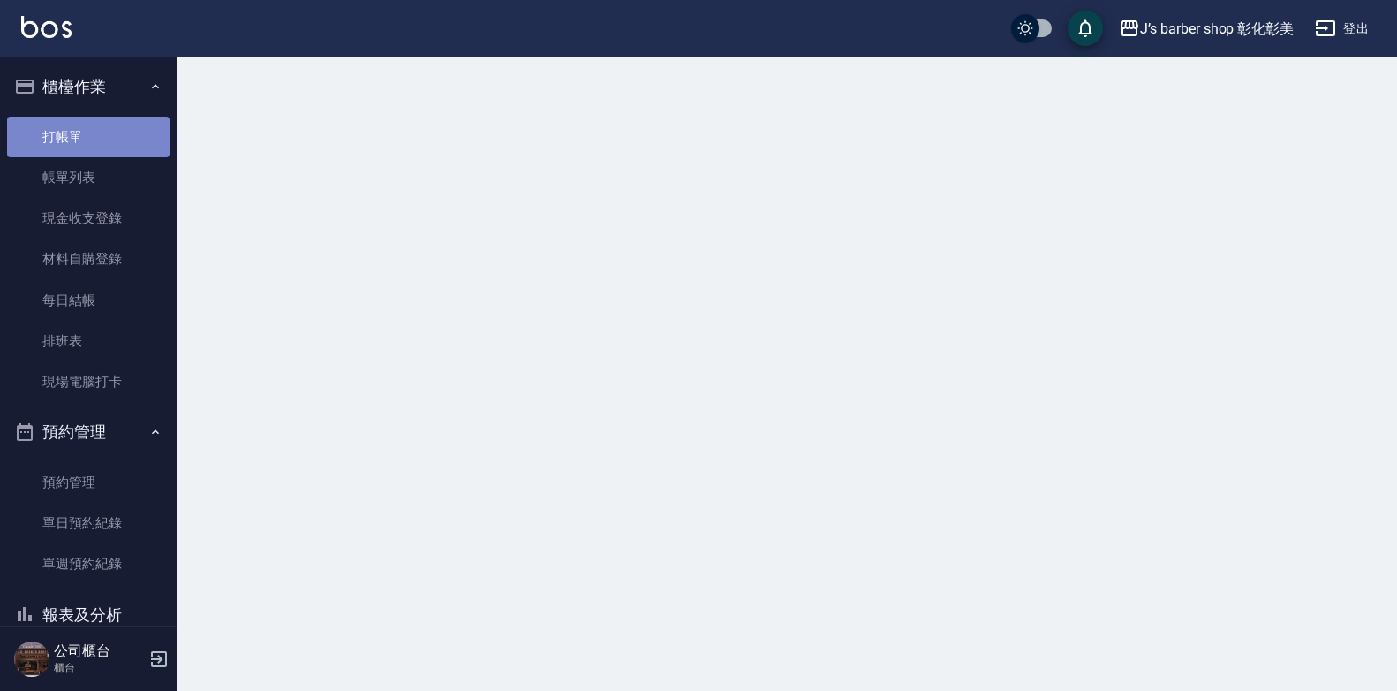
click at [110, 134] on link "打帳單" at bounding box center [88, 137] width 163 height 41
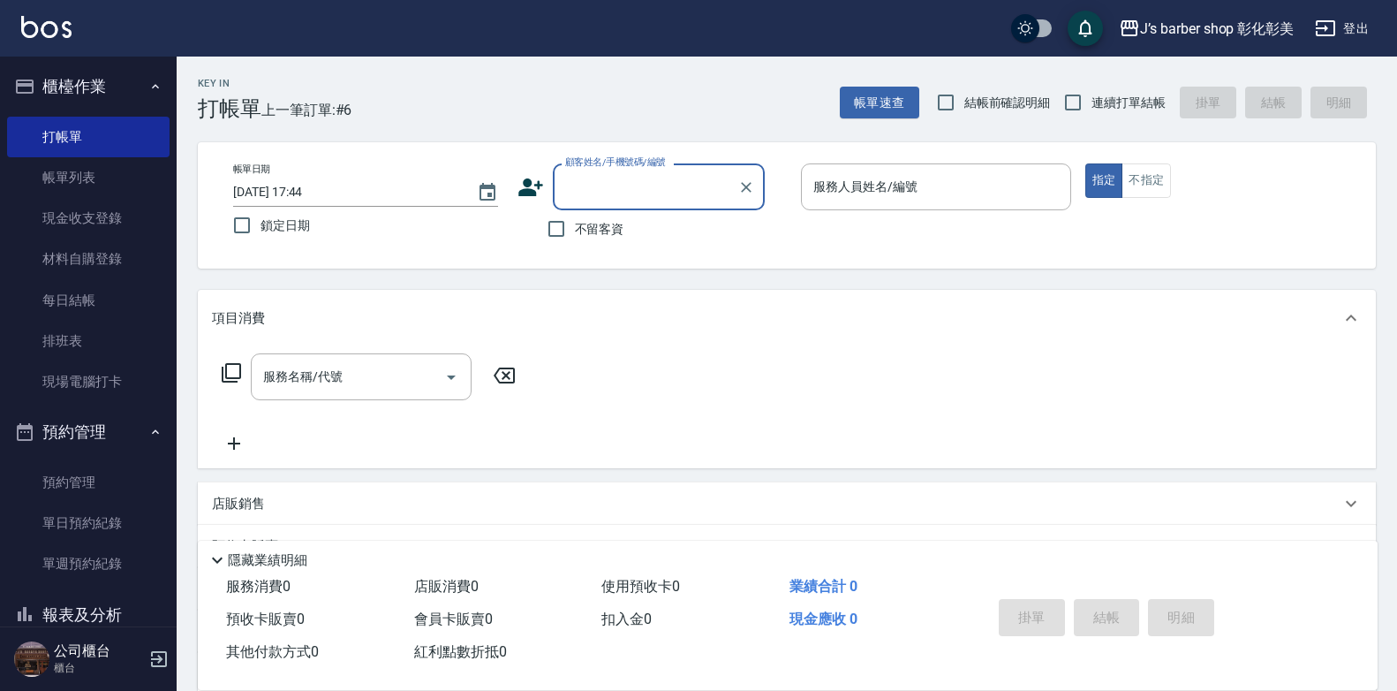
click at [314, 191] on input "[DATE] 17:44" at bounding box center [346, 192] width 226 height 29
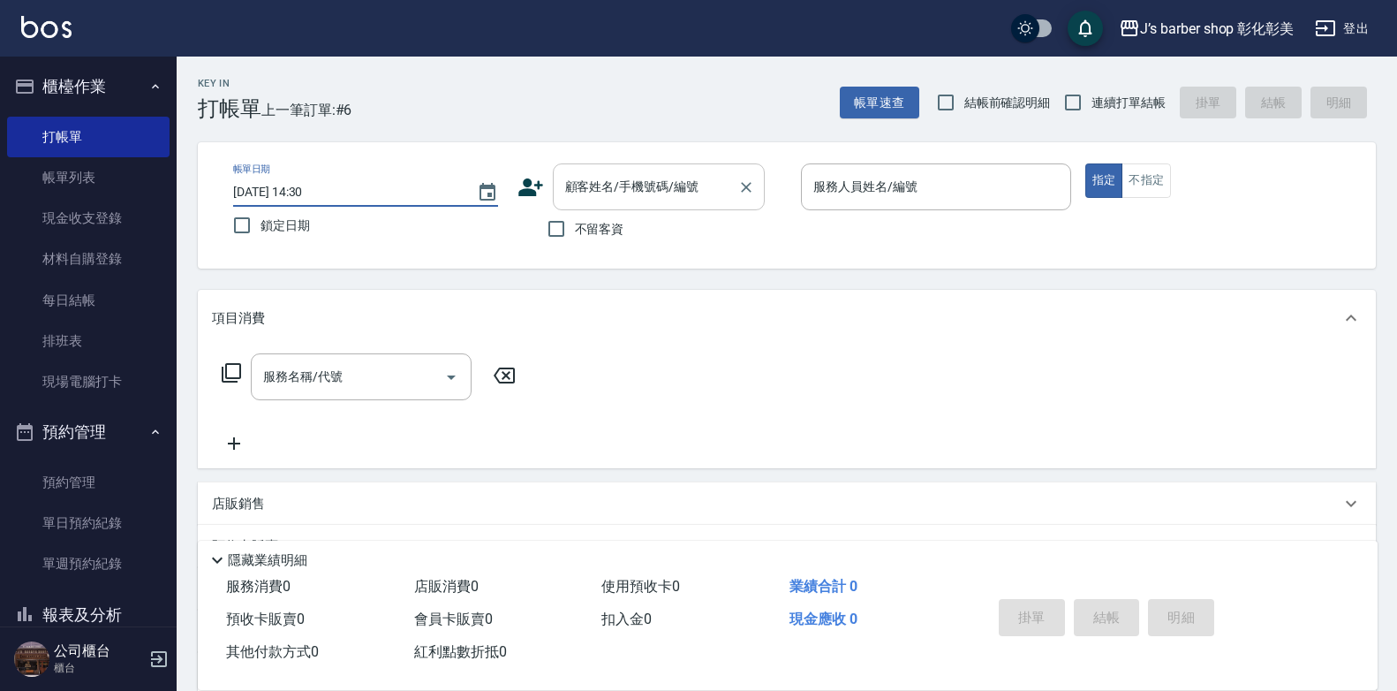
type input "[DATE] 14:30"
click at [597, 185] on input "顧客姓名/手機號碼/編號" at bounding box center [646, 186] width 170 height 31
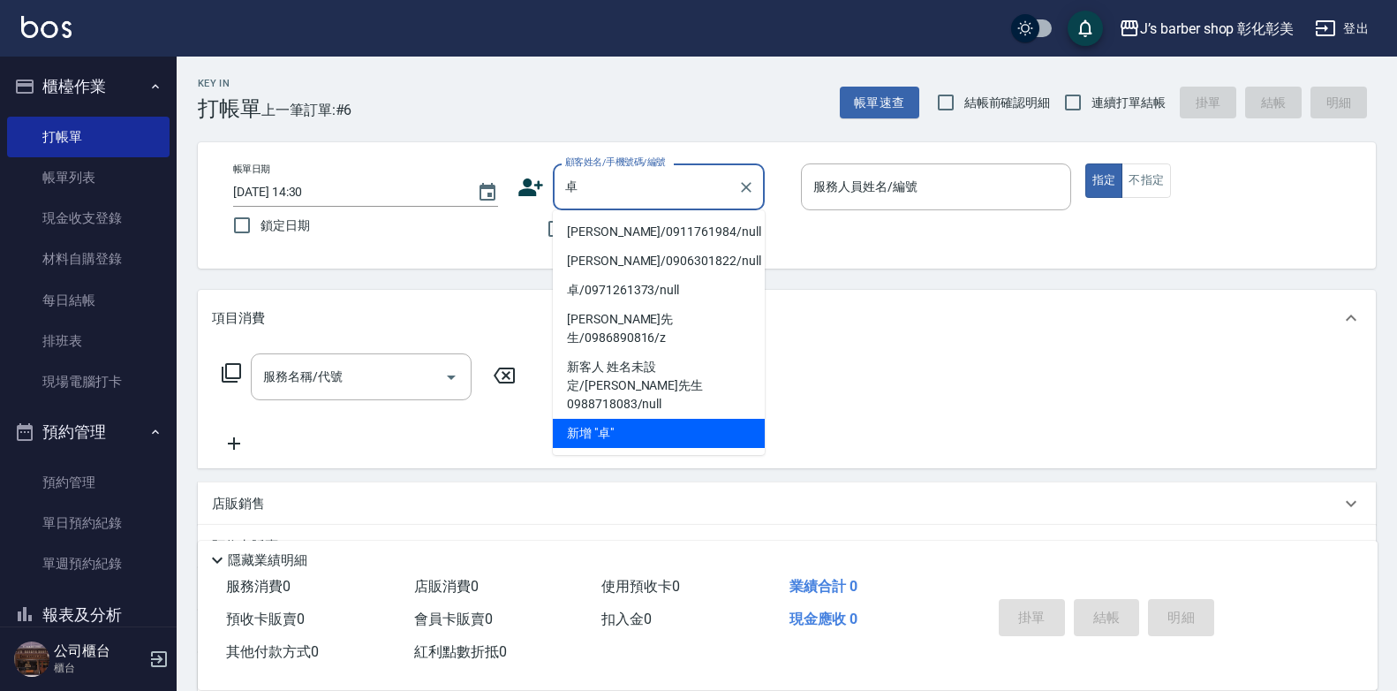
click at [657, 229] on li "[PERSON_NAME]/0911761984/null" at bounding box center [659, 231] width 212 height 29
type input "[PERSON_NAME]/0911761984/null"
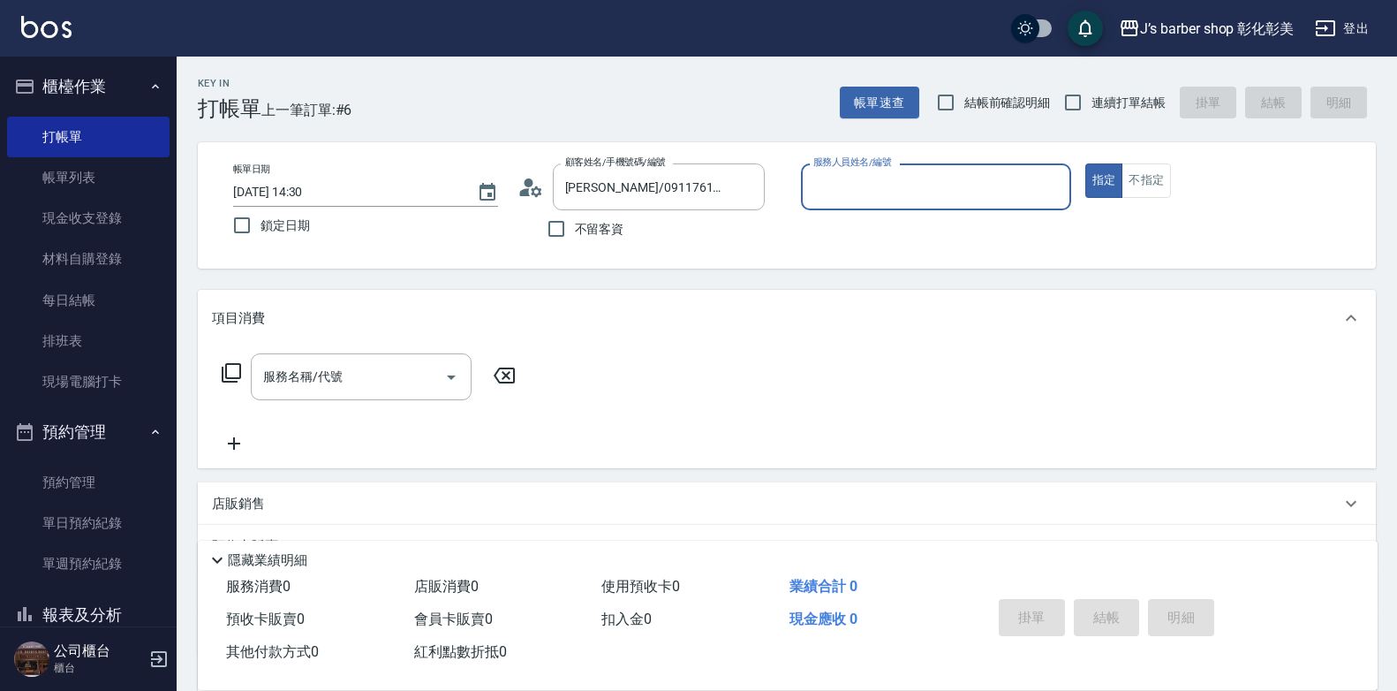
click at [908, 178] on input "服務人員姓名/編號" at bounding box center [936, 186] width 254 height 31
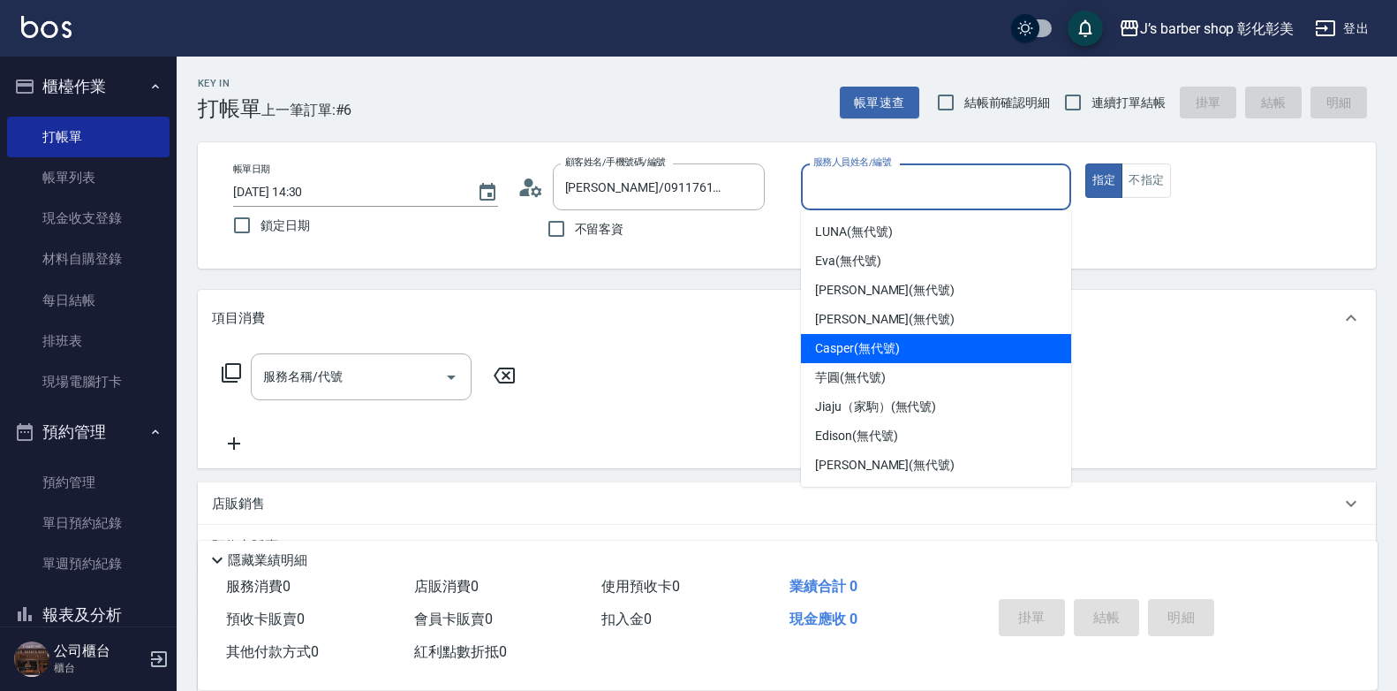
click at [993, 347] on div "Casper (無代號)" at bounding box center [936, 348] width 270 height 29
type input "Casper(無代號)"
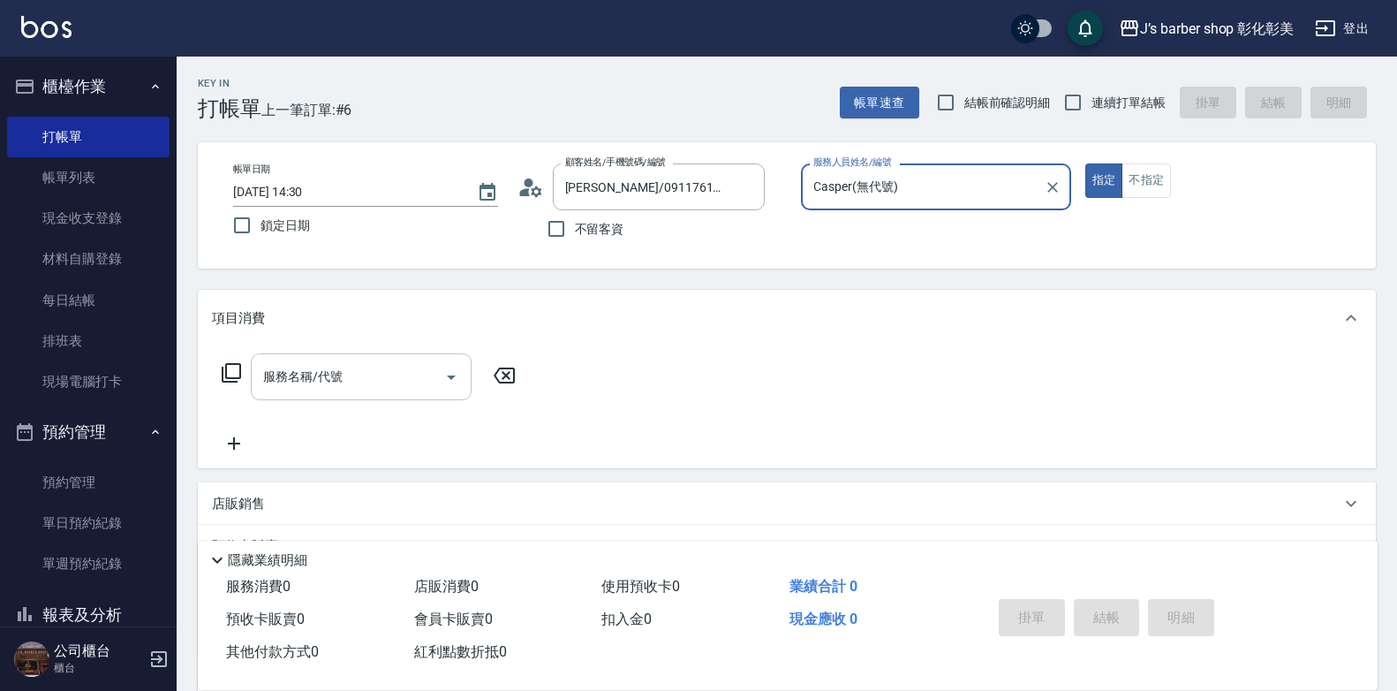
click at [412, 384] on input "服務名稱/代號" at bounding box center [348, 376] width 178 height 31
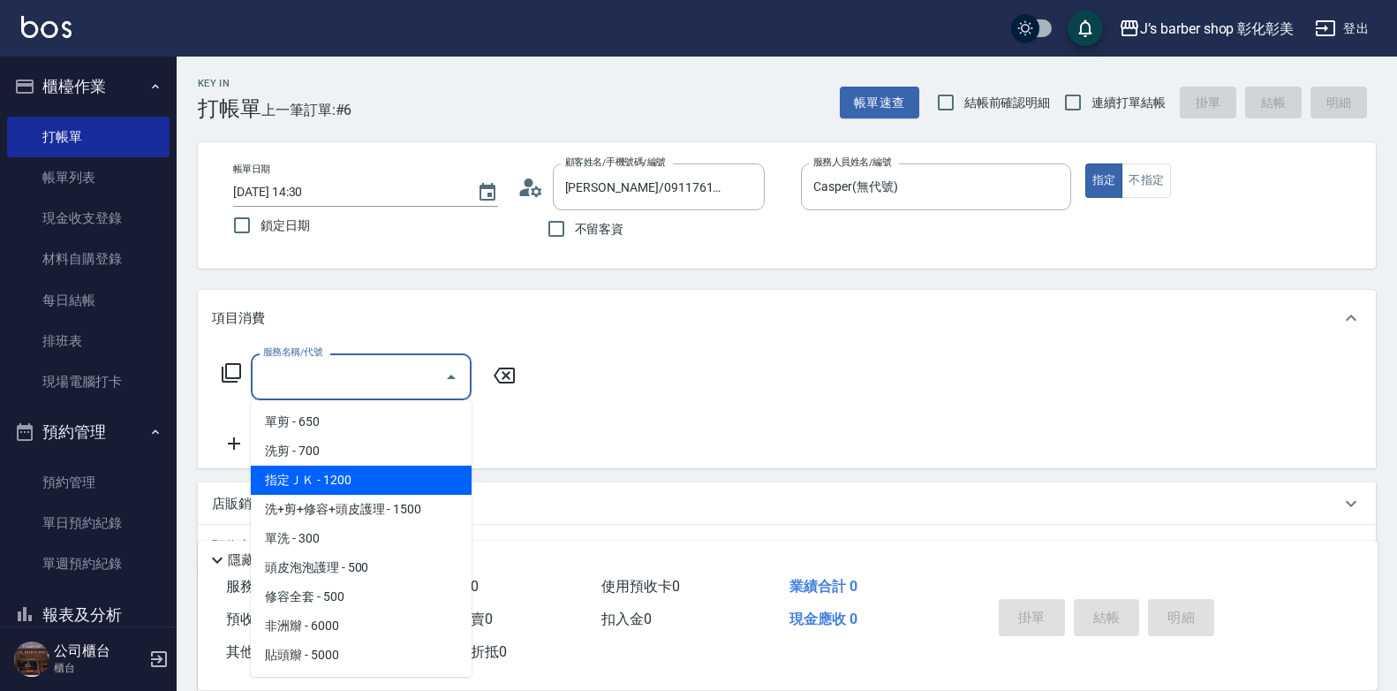
click at [344, 472] on span "指定ＪＫ - 1200" at bounding box center [361, 479] width 221 height 29
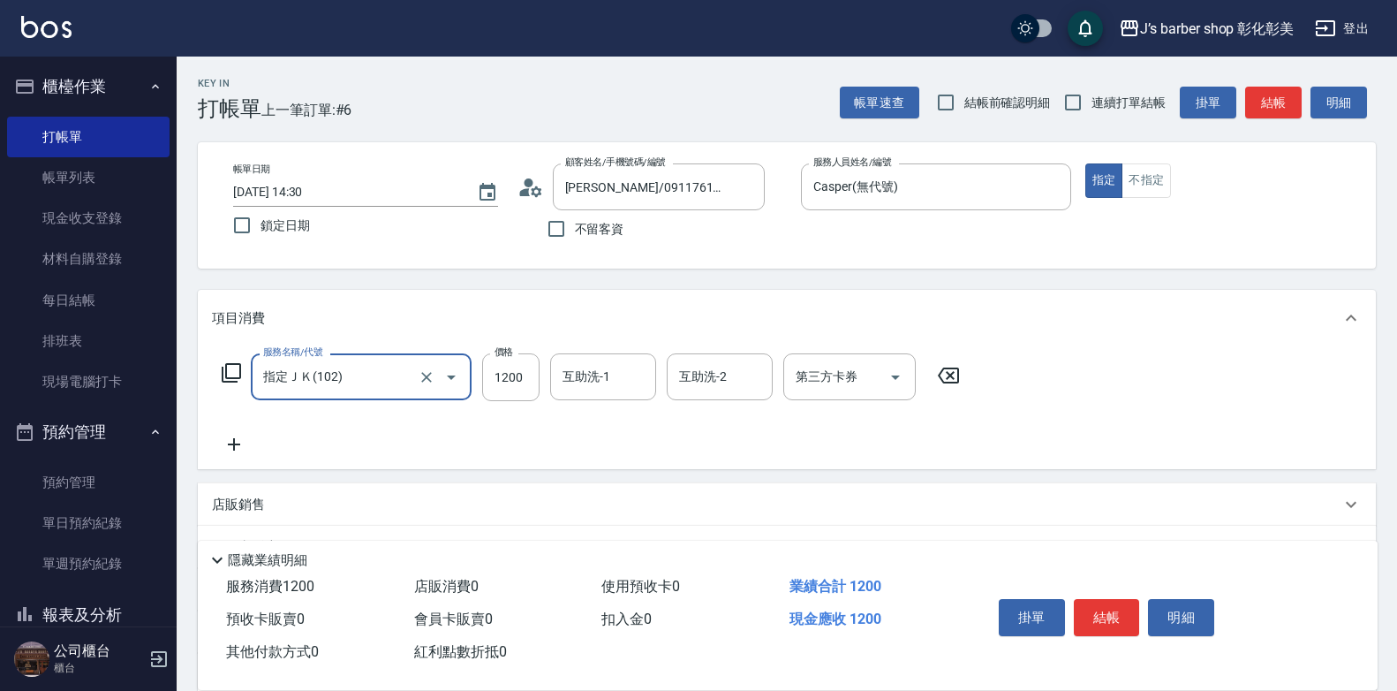
click at [355, 374] on input "指定ＪＫ(102)" at bounding box center [336, 376] width 155 height 31
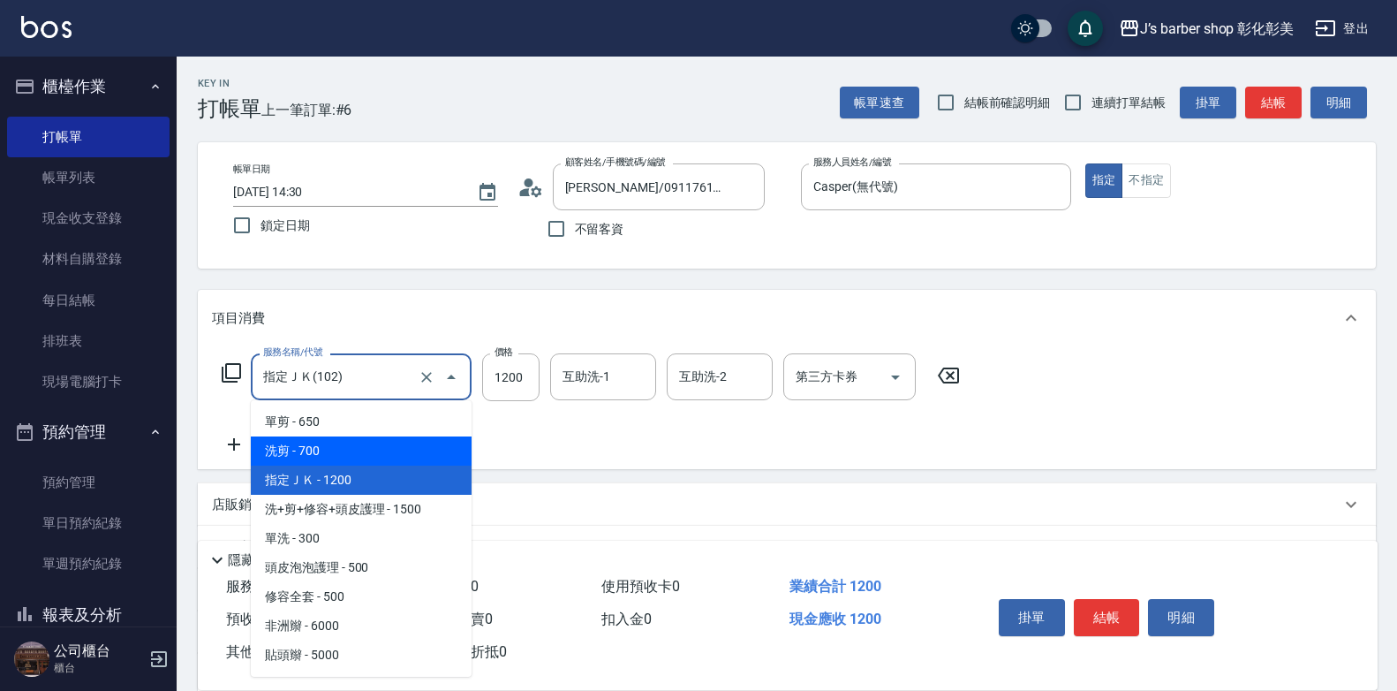
click at [339, 453] on span "洗剪 - 700" at bounding box center [361, 450] width 221 height 29
type input "洗剪(101)"
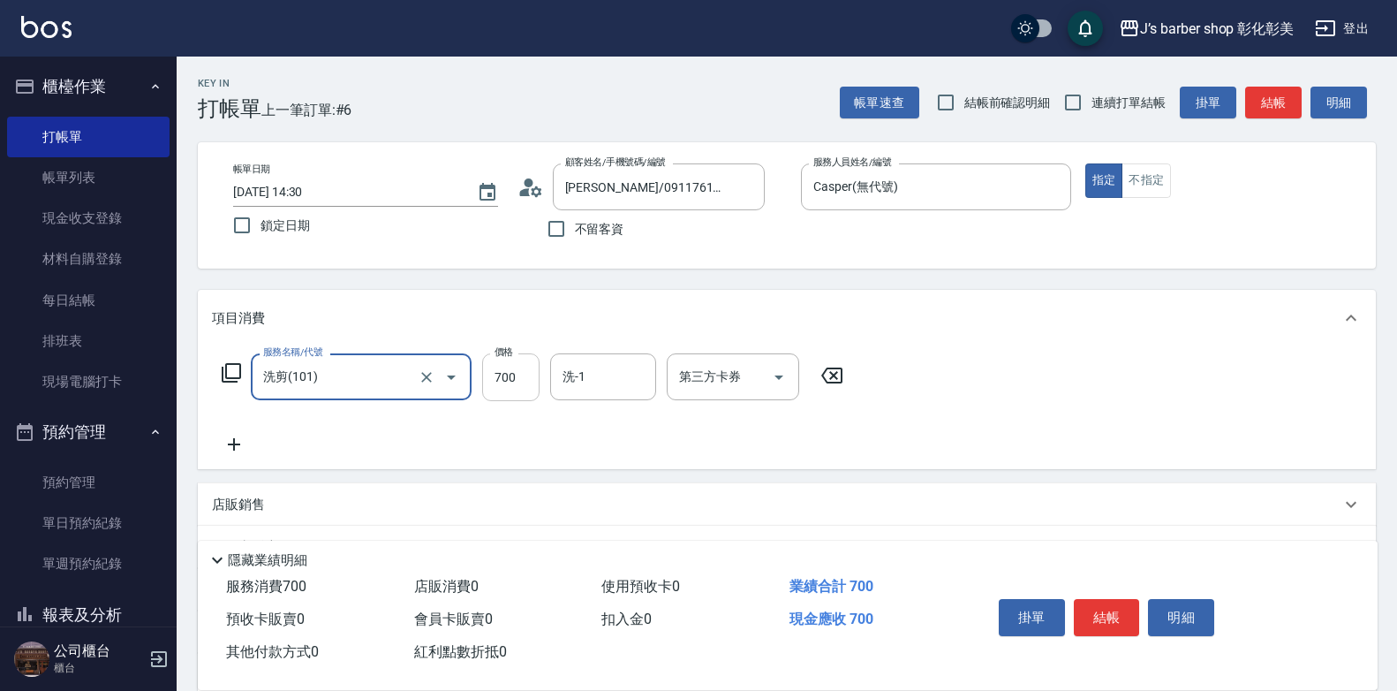
click at [511, 376] on input "700" at bounding box center [510, 377] width 57 height 48
type input "600"
click at [1118, 599] on button "結帳" at bounding box center [1107, 617] width 66 height 37
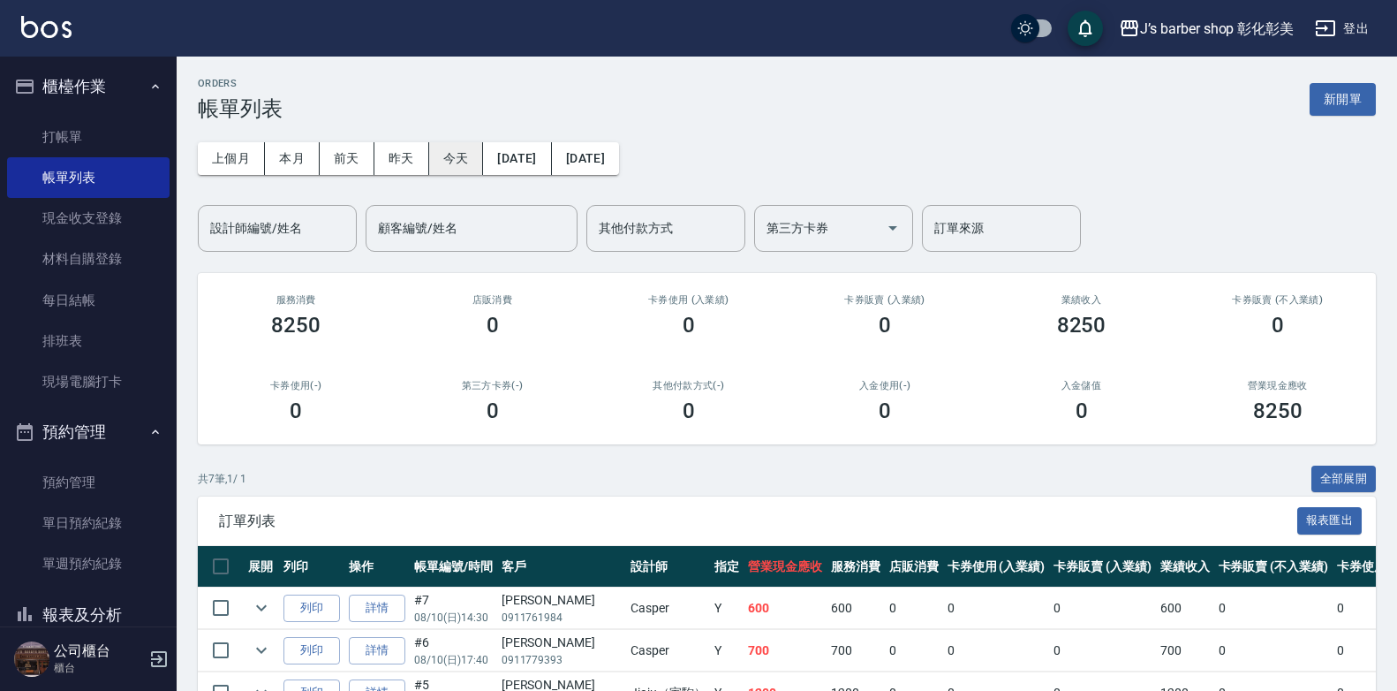
click at [441, 160] on button "今天" at bounding box center [456, 158] width 55 height 33
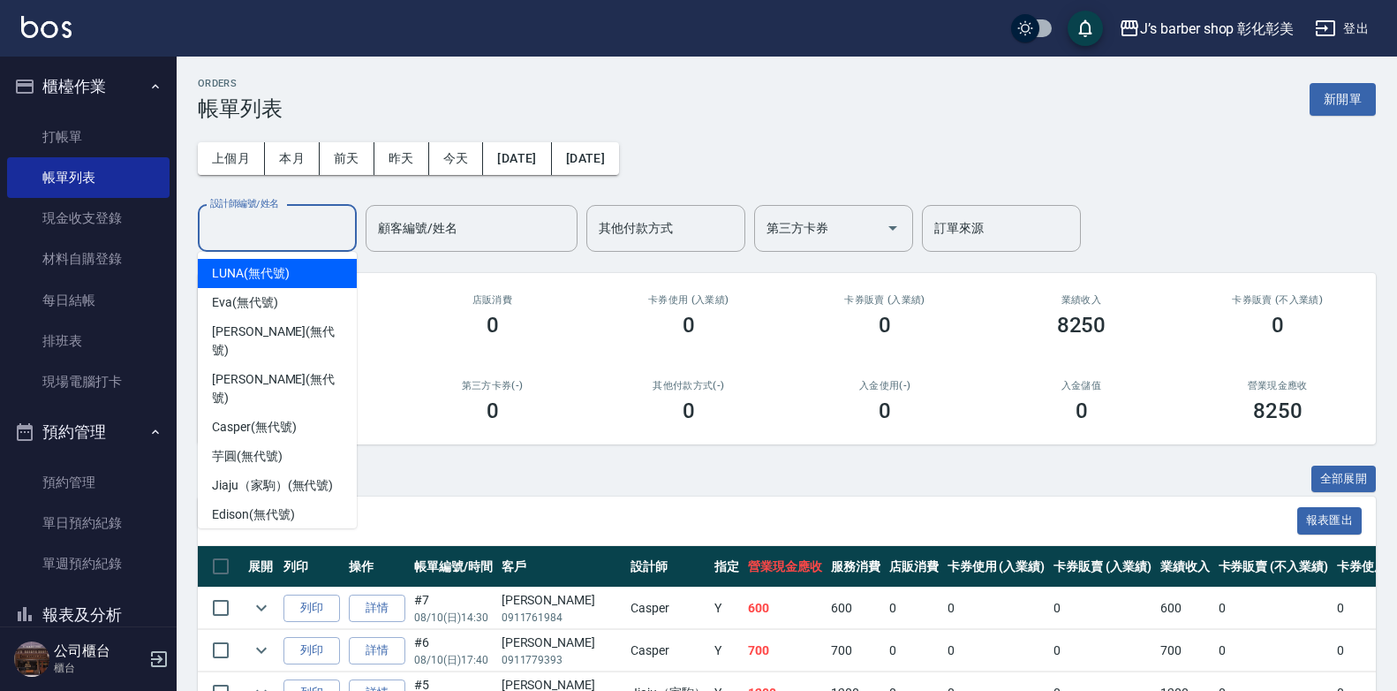
click at [301, 240] on input "設計師編號/姓名" at bounding box center [277, 228] width 143 height 31
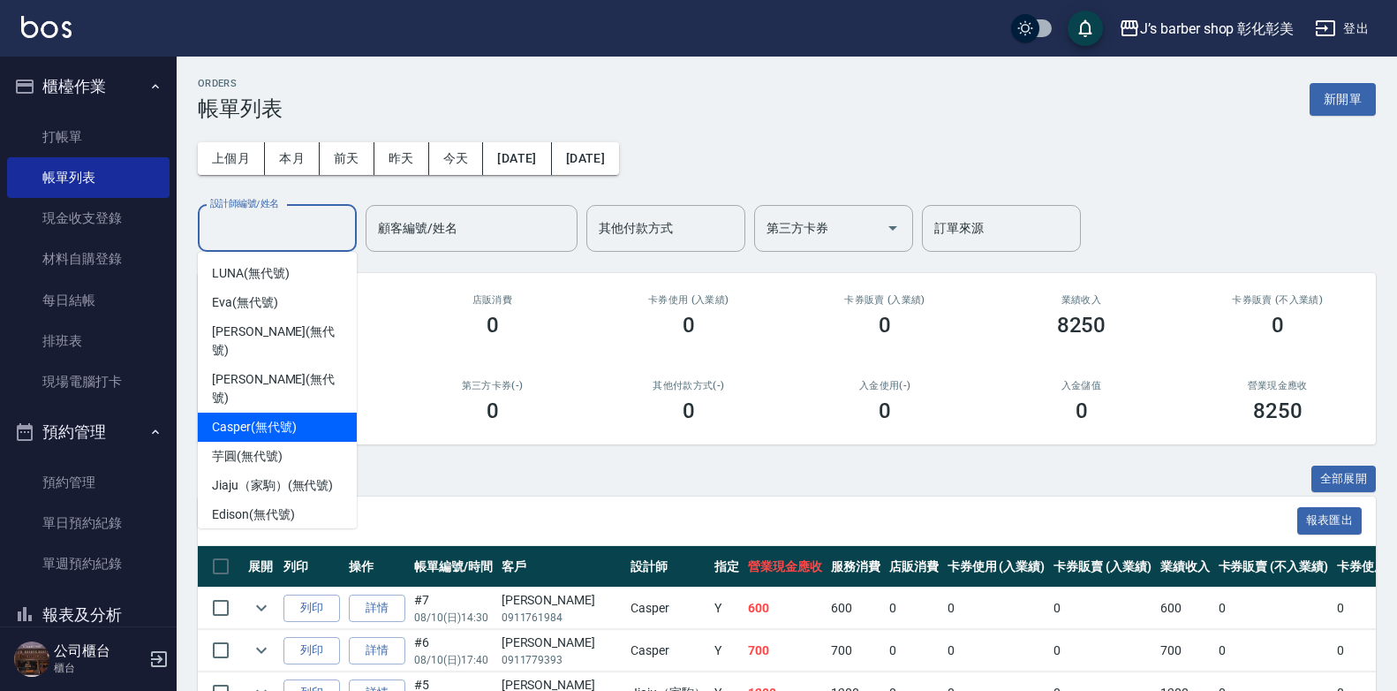
click at [298, 412] on div "Casper (無代號)" at bounding box center [277, 426] width 159 height 29
type input "Casper(無代號)"
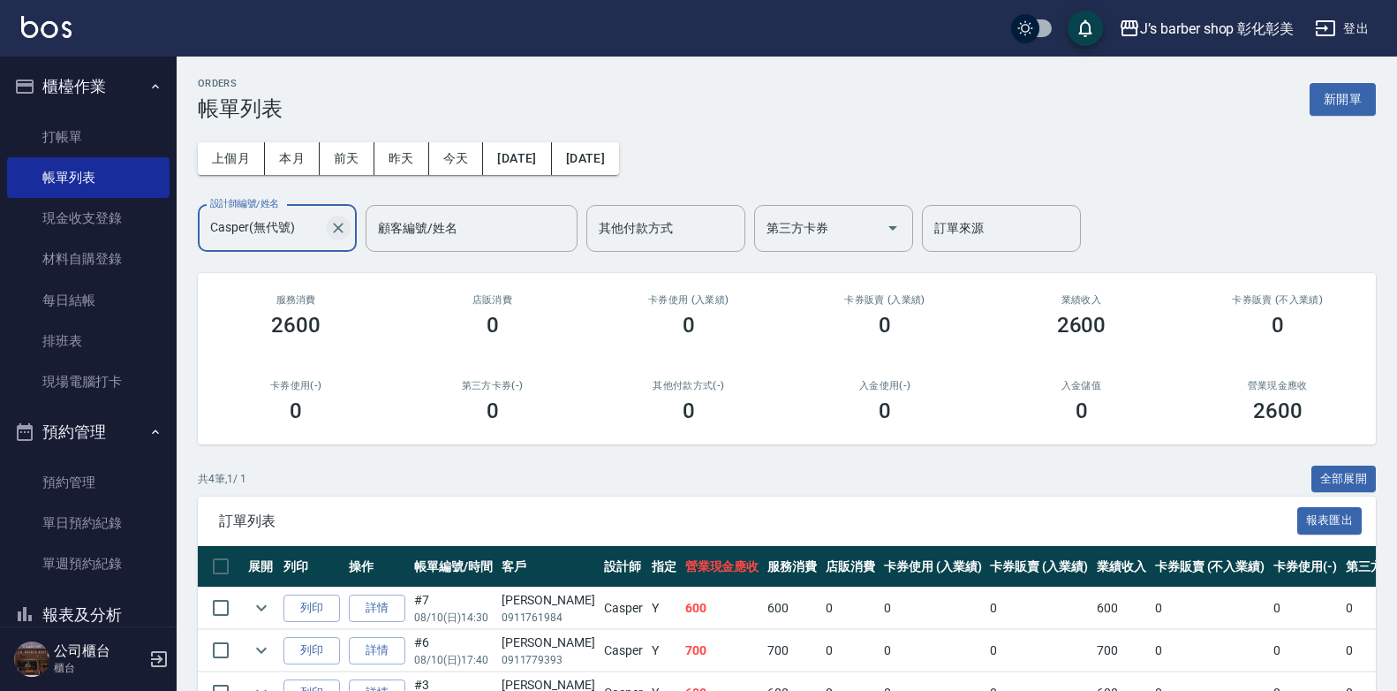
click at [339, 223] on icon "Clear" at bounding box center [338, 228] width 18 height 18
